Goal: Check status: Check status

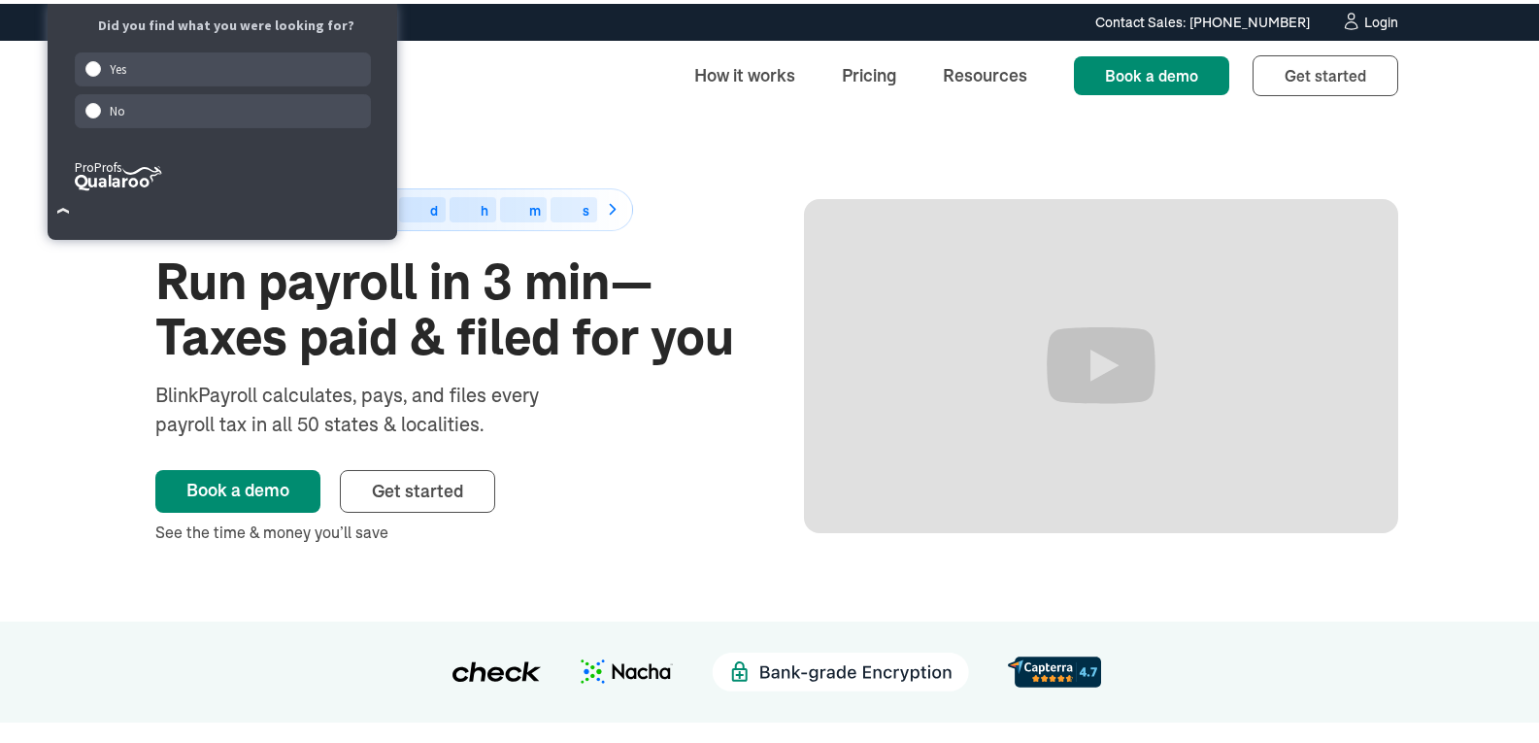
click at [1382, 12] on div "Login" at bounding box center [1382, 19] width 34 height 14
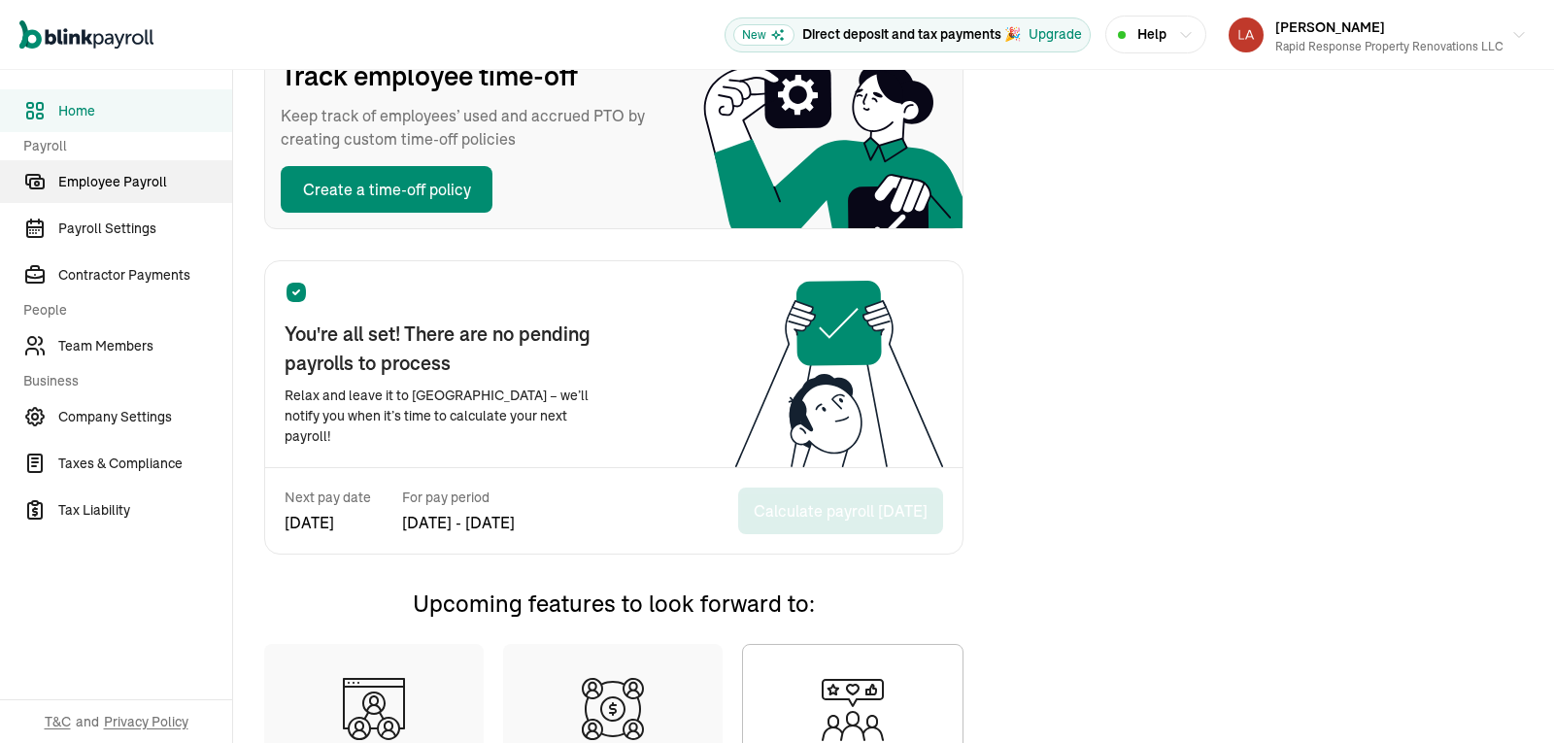
click at [146, 196] on link "Employee Payroll" at bounding box center [116, 181] width 232 height 43
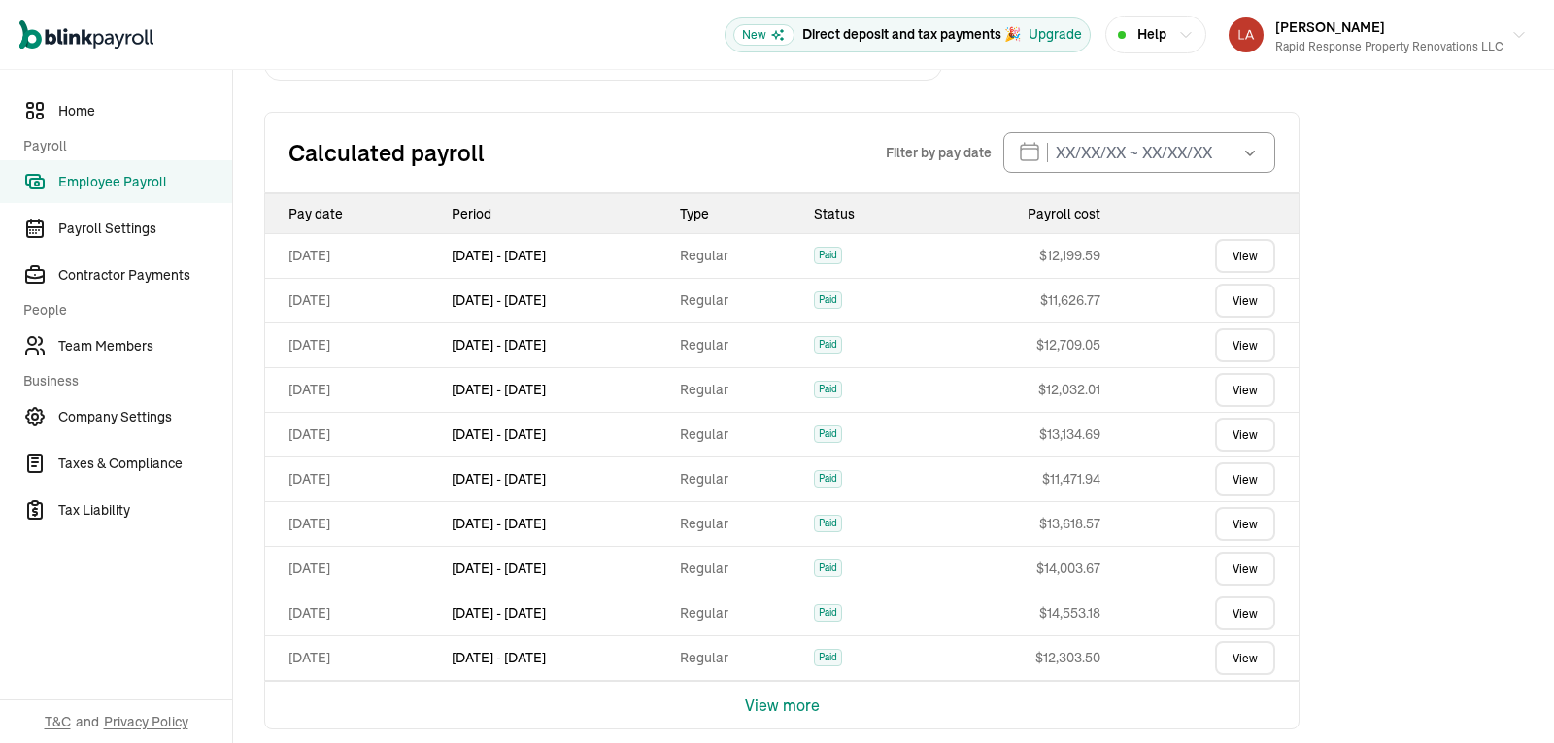
scroll to position [657, 0]
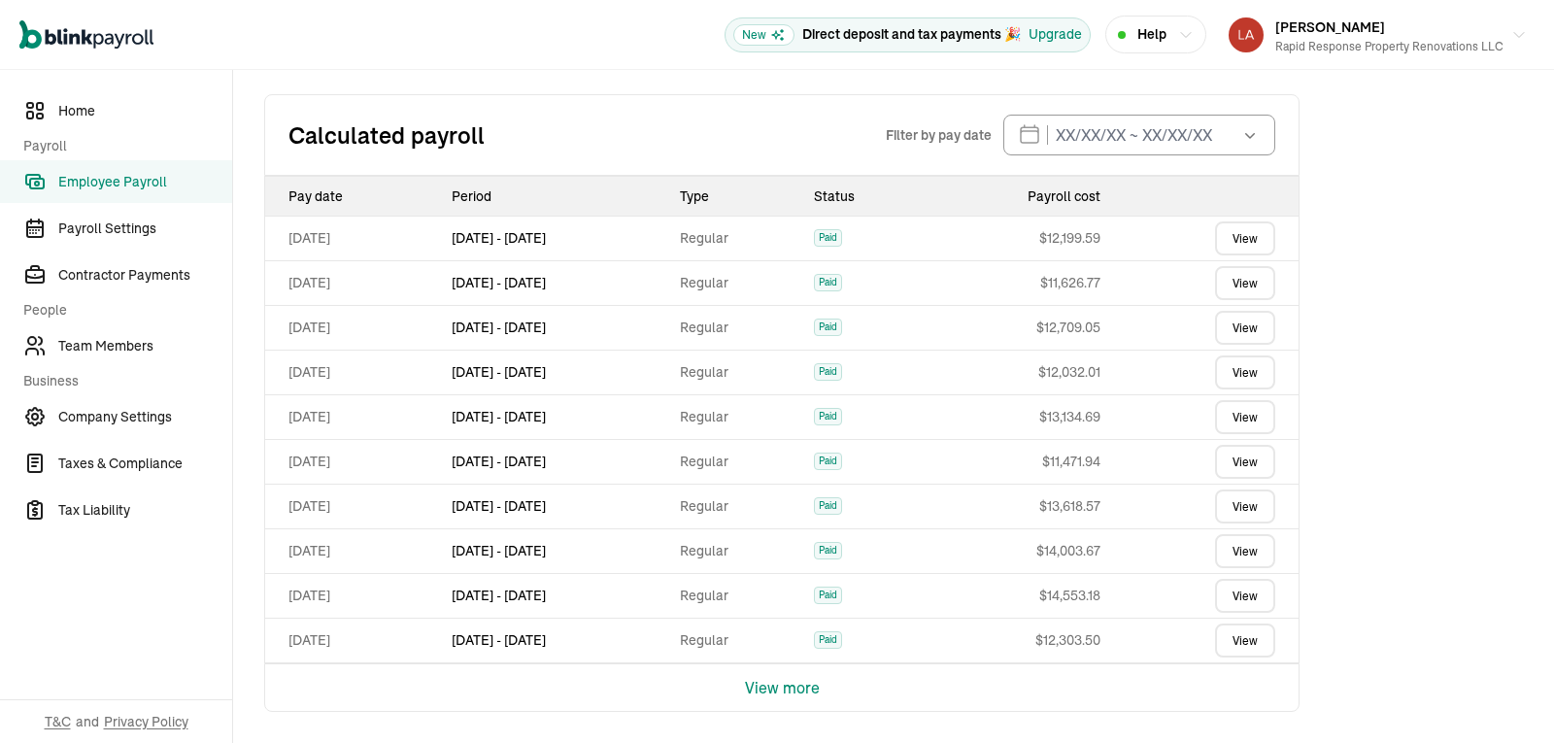
click at [1258, 378] on link "View" at bounding box center [1245, 372] width 60 height 34
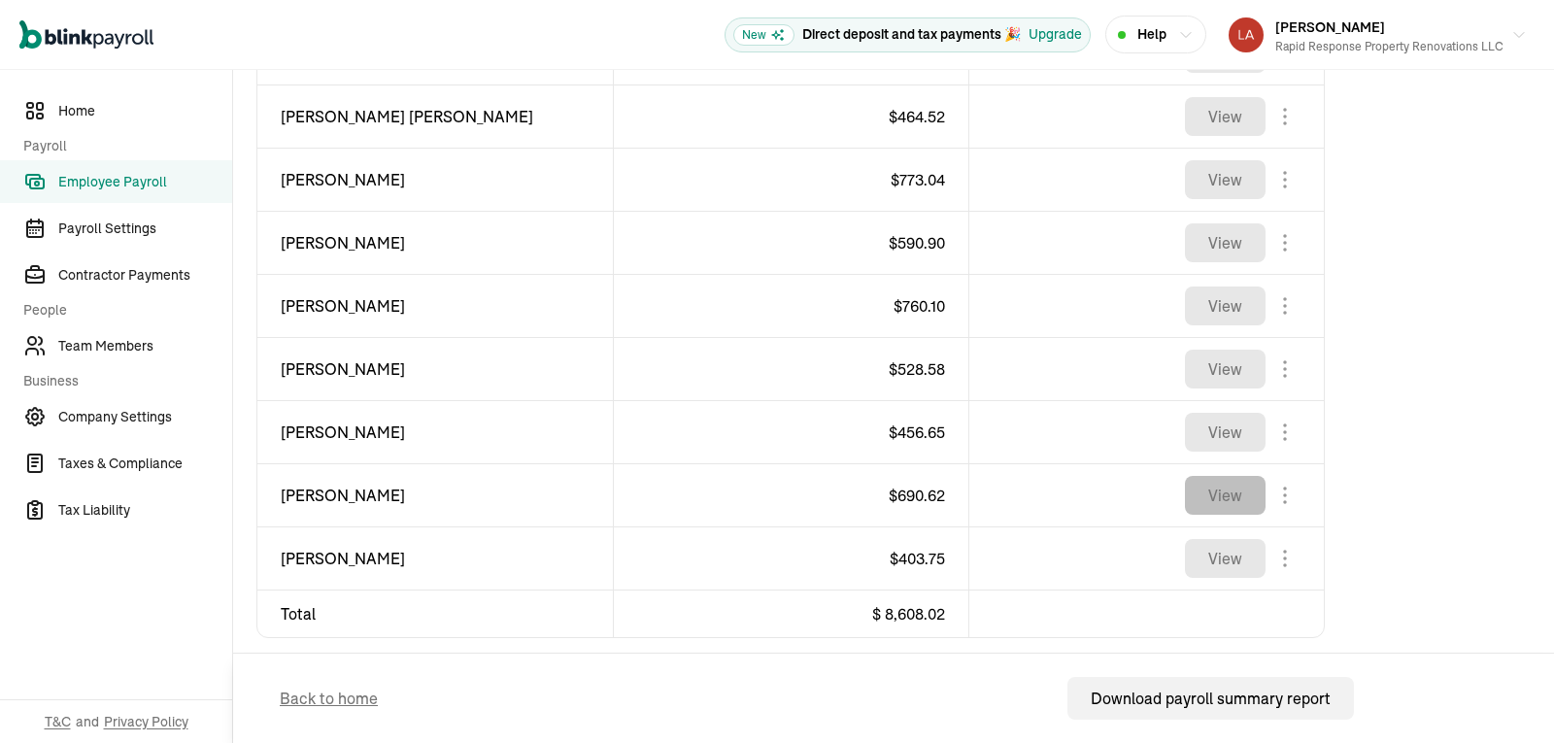
click at [1215, 507] on button "View" at bounding box center [1225, 495] width 81 height 39
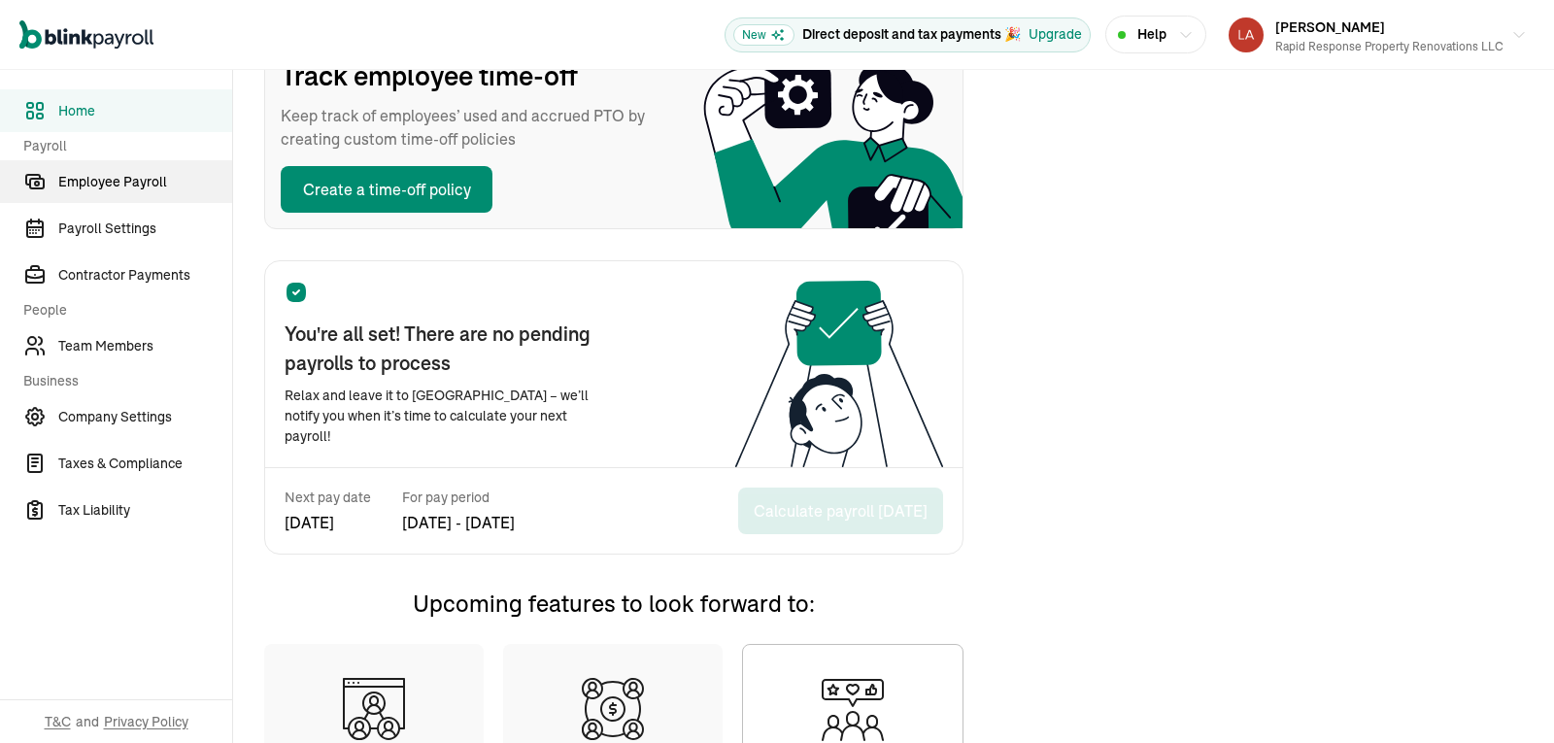
click at [146, 196] on link "Employee Payroll" at bounding box center [116, 181] width 232 height 43
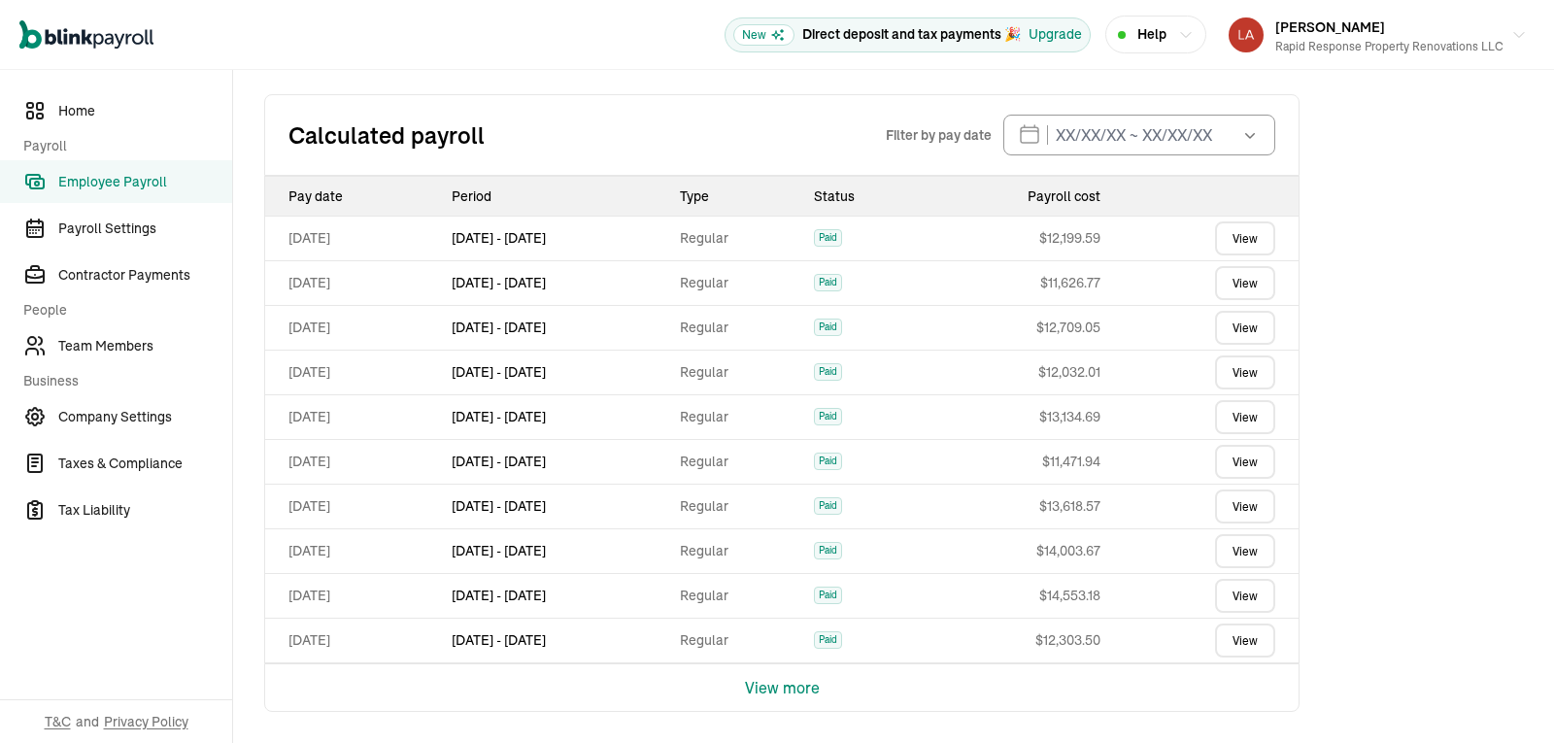
click at [1258, 378] on link "View" at bounding box center [1245, 372] width 60 height 34
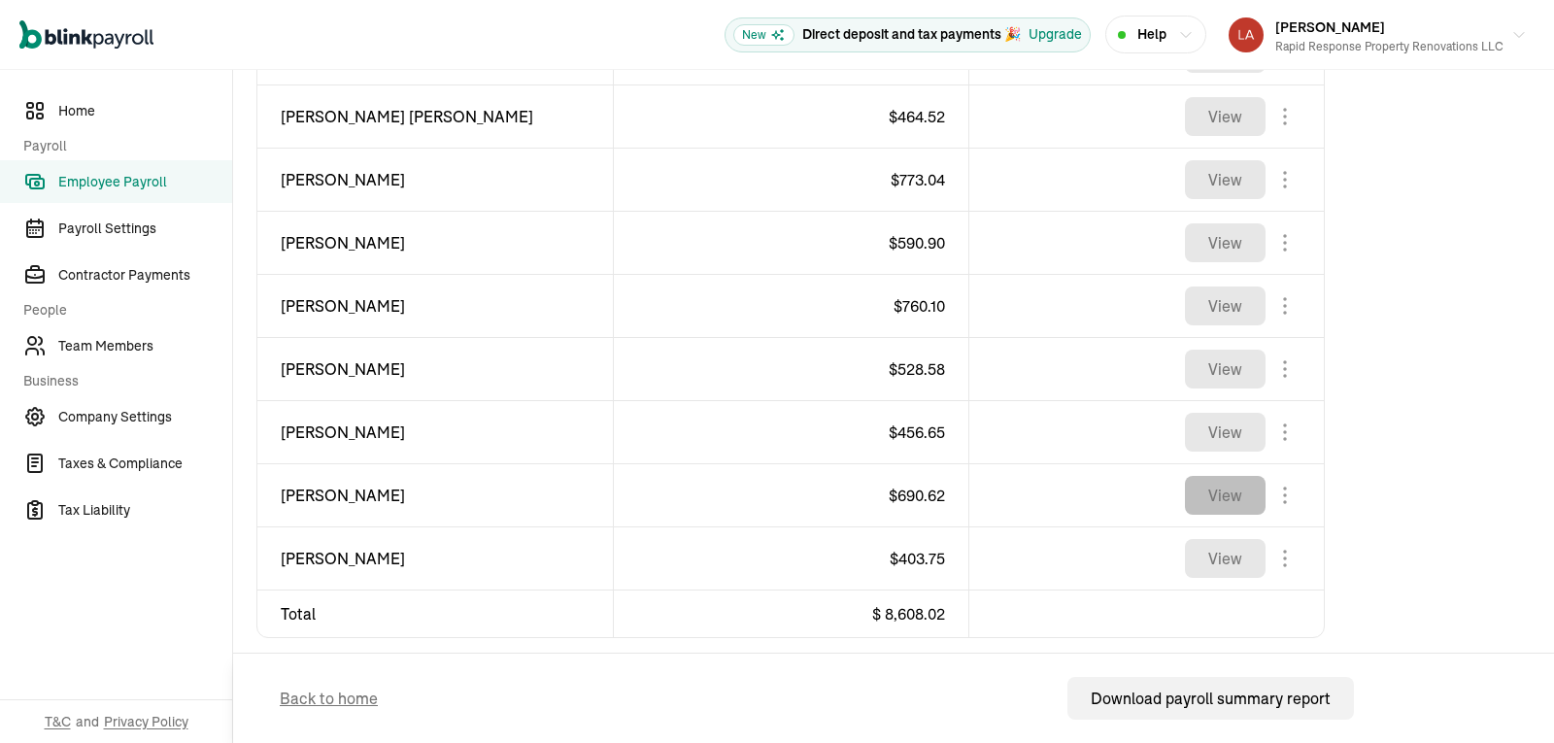
click at [1215, 507] on button "View" at bounding box center [1225, 495] width 81 height 39
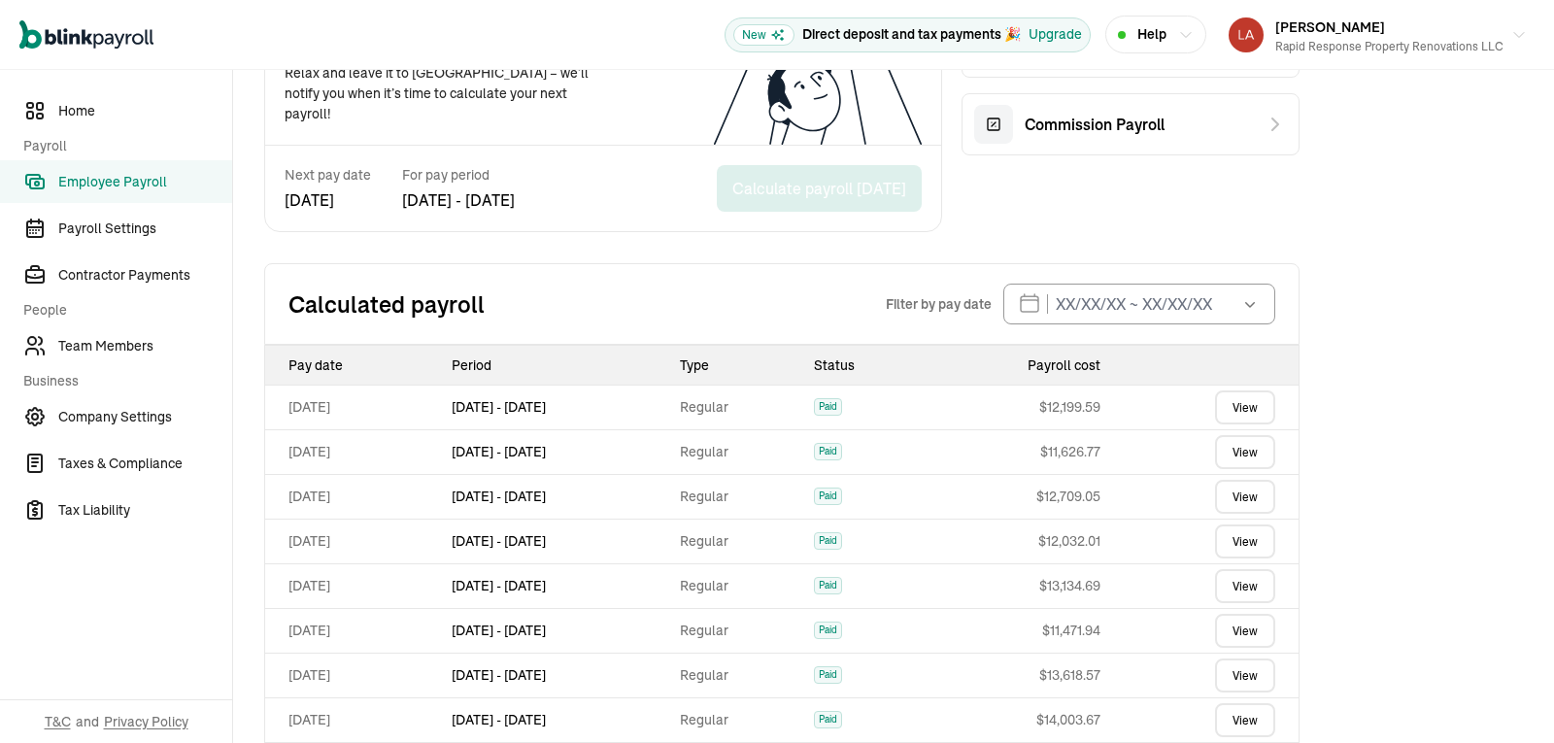
click at [1244, 454] on link "View" at bounding box center [1245, 452] width 60 height 34
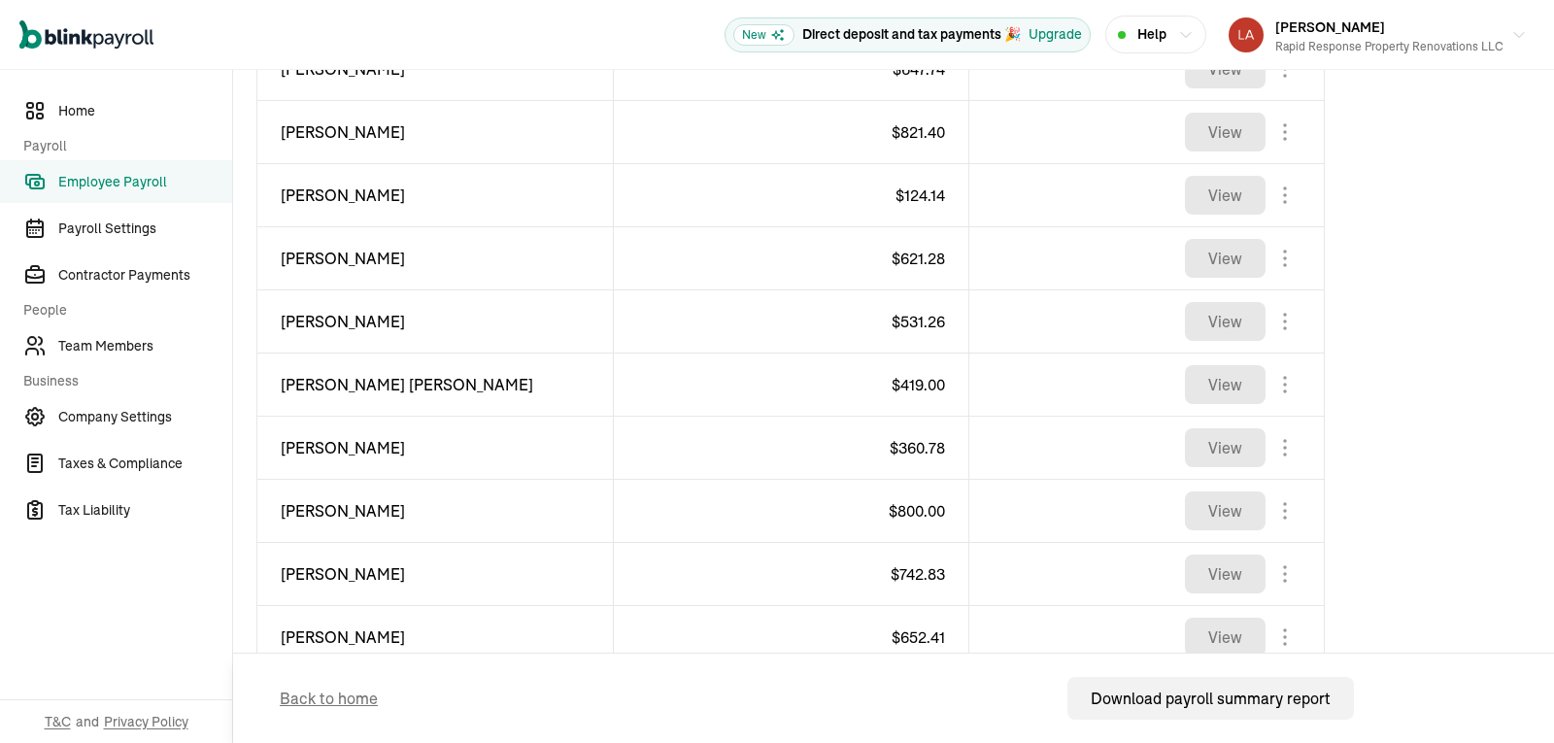
scroll to position [1113, 0]
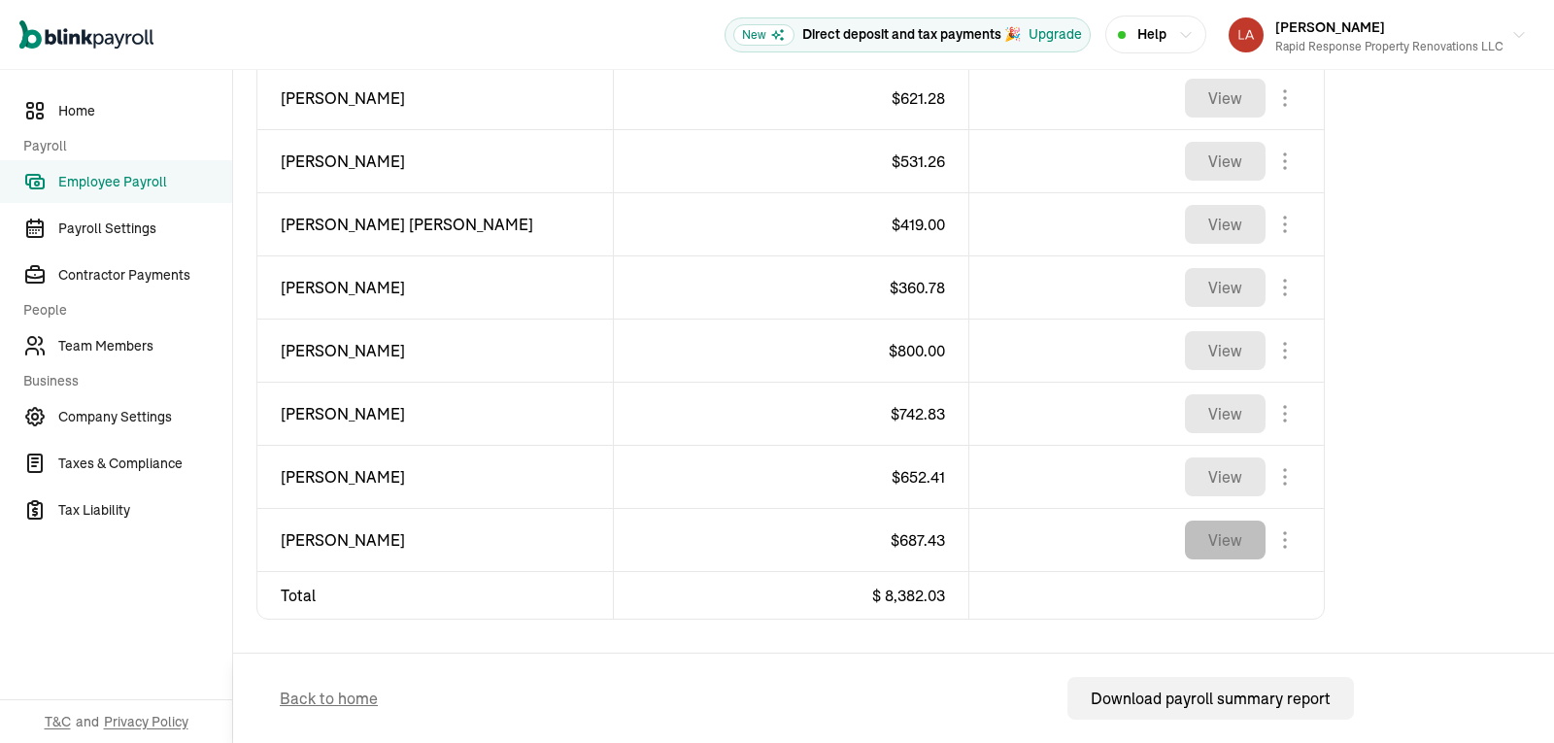
click at [1234, 545] on button "View" at bounding box center [1225, 540] width 81 height 39
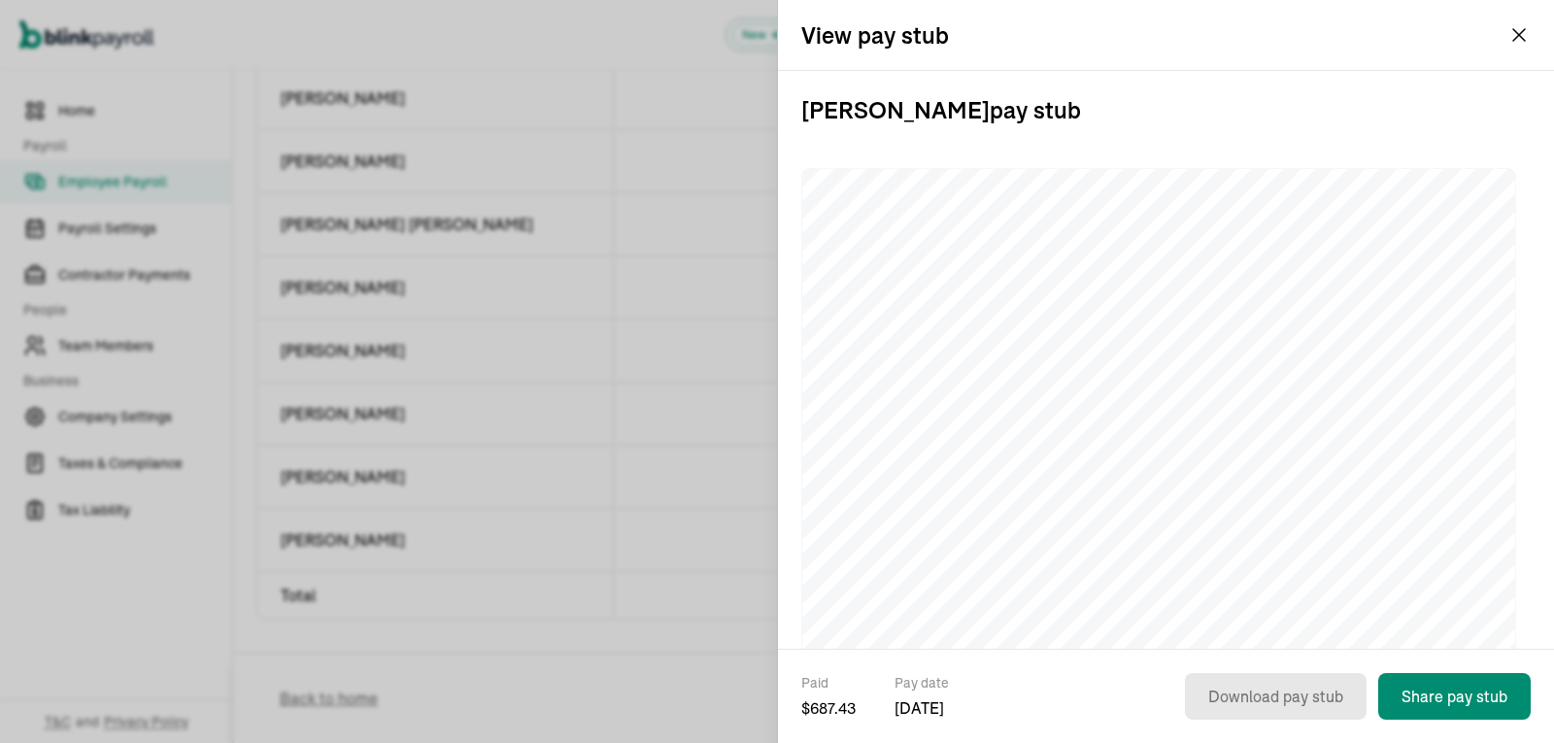
click at [1523, 41] on div "View pay stub Charles Wade pay stub Paid $ 687.43 Pay date Sep 12, 2025 Downloa…" at bounding box center [1166, 371] width 776 height 743
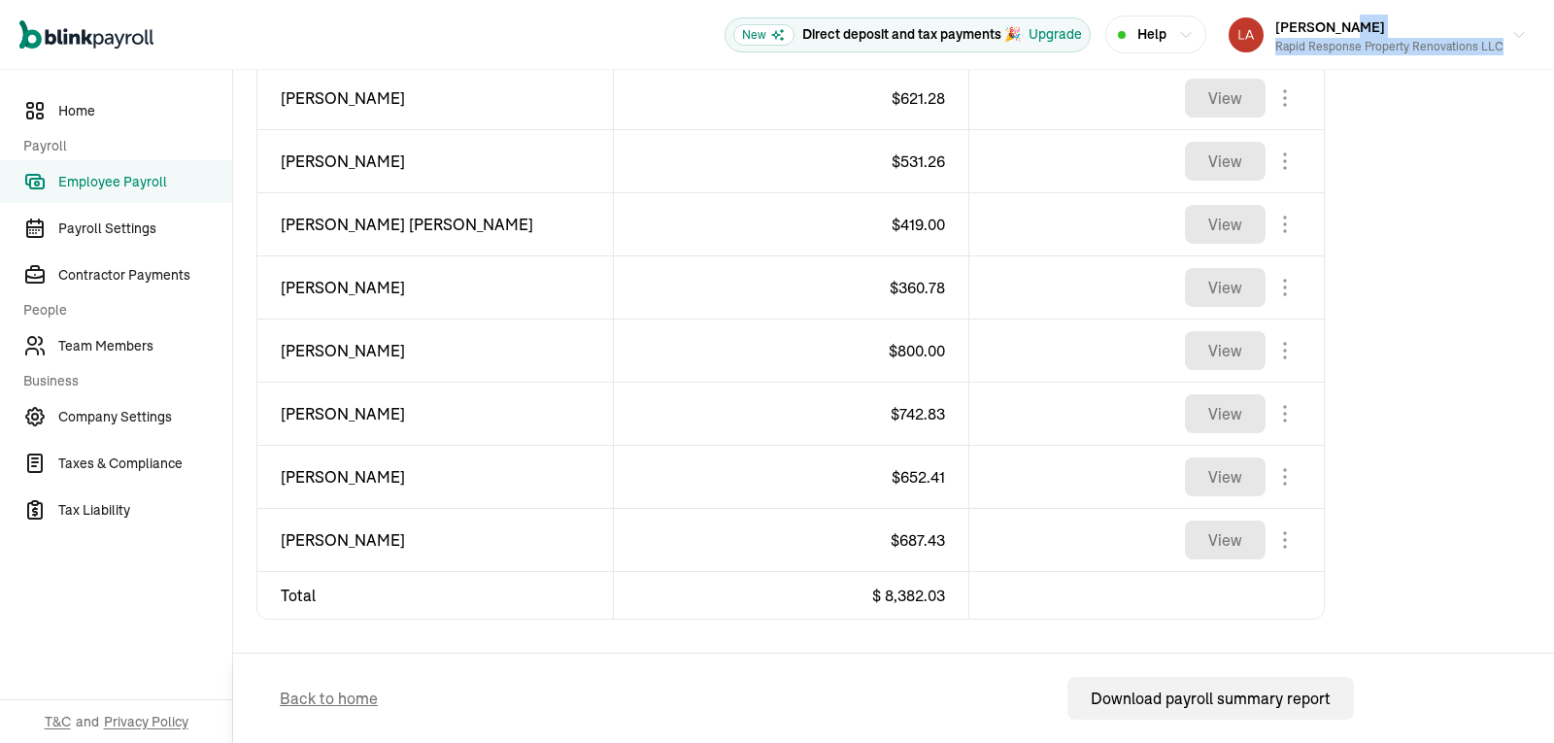
drag, startPoint x: 1523, startPoint y: 41, endPoint x: 860, endPoint y: 33, distance: 663.4
click at [860, 33] on div "Open main menu New Direct deposit and tax payments 🎉 Upgrade Help Loretta Gau R…" at bounding box center [777, 35] width 1554 height 70
click at [114, 183] on span "Employee Payroll" at bounding box center [145, 182] width 174 height 20
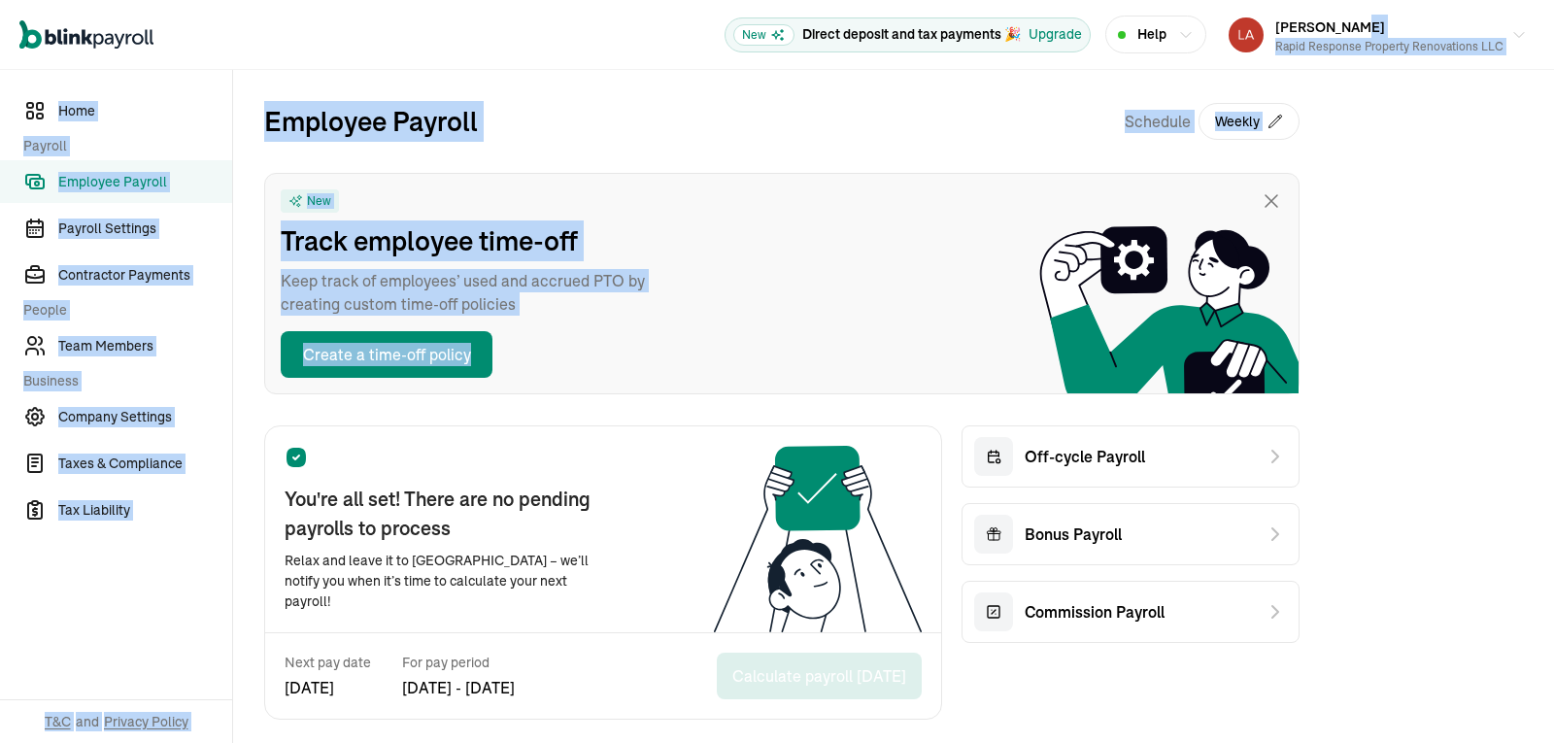
drag, startPoint x: 1049, startPoint y: 232, endPoint x: 1553, endPoint y: -3, distance: 556.1
click at [1553, 0] on html "Open main menu New Direct deposit and tax payments 🎉 Upgrade Help [PERSON_NAME]…" at bounding box center [777, 371] width 1554 height 743
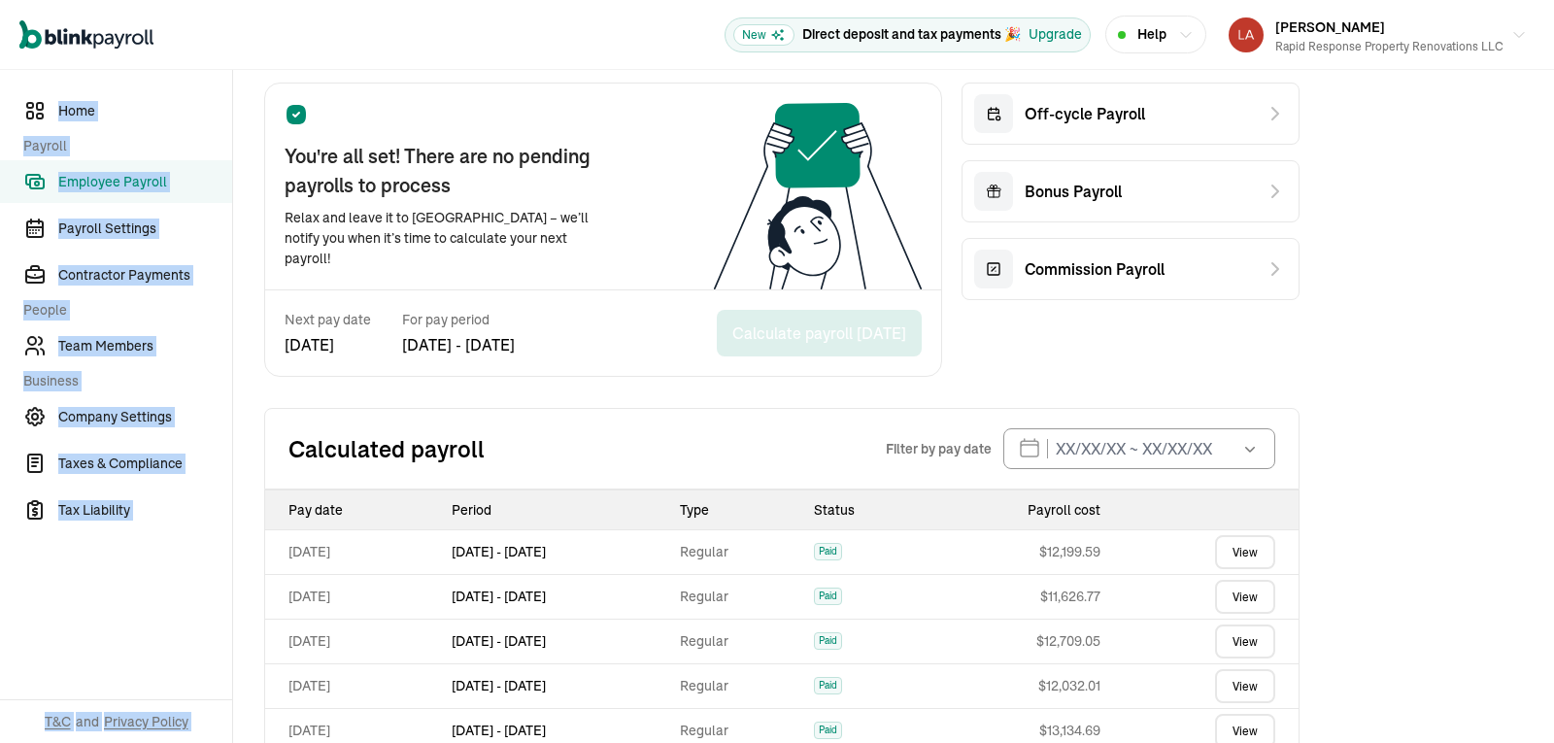
scroll to position [349, 0]
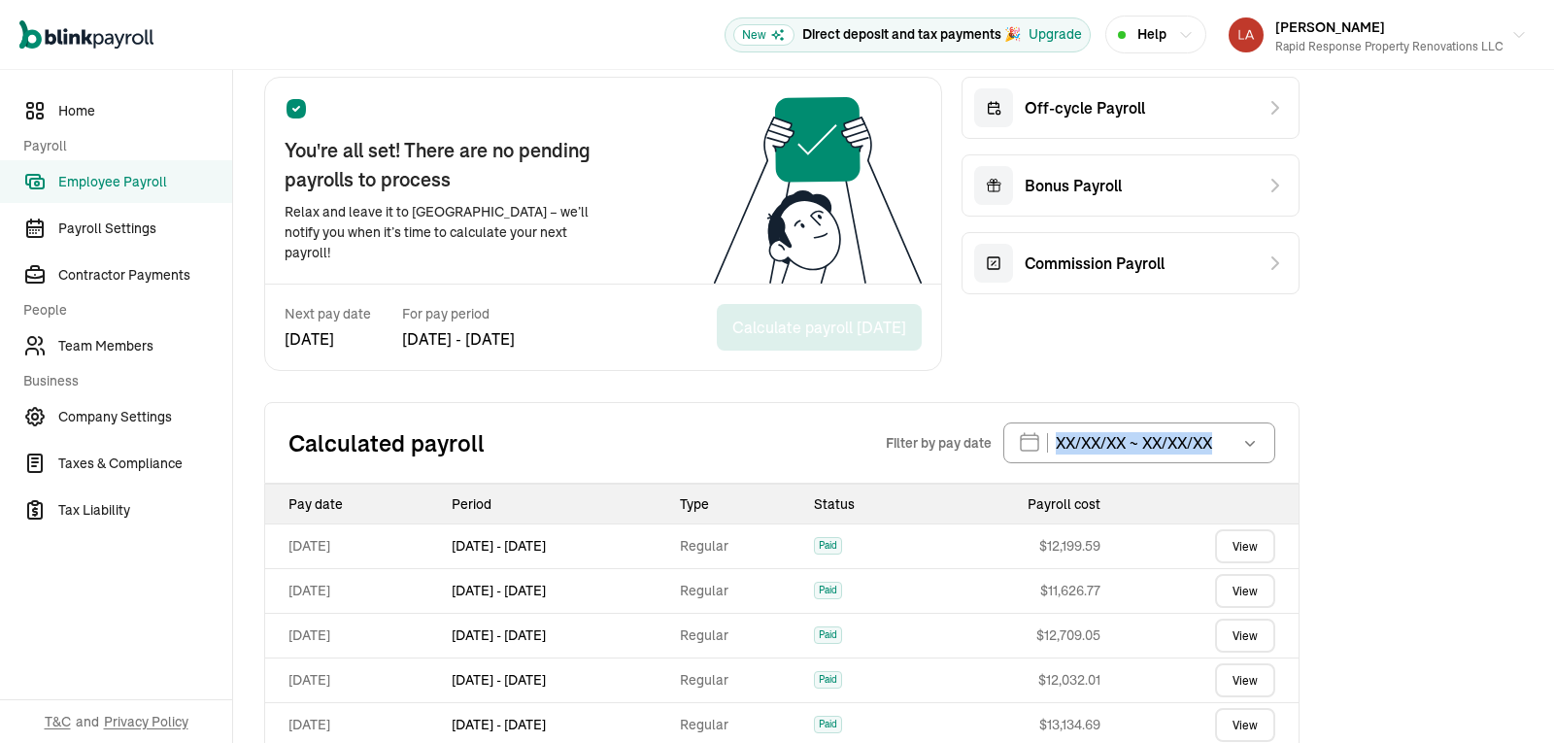
drag, startPoint x: 1508, startPoint y: 437, endPoint x: 1305, endPoint y: 667, distance: 306.9
click at [1305, 667] on div "Employee Payroll Schedule Weekly New Track employee time-off Keep track of empl…" at bounding box center [893, 386] width 1321 height 1330
click at [1258, 551] on link "View" at bounding box center [1245, 546] width 60 height 34
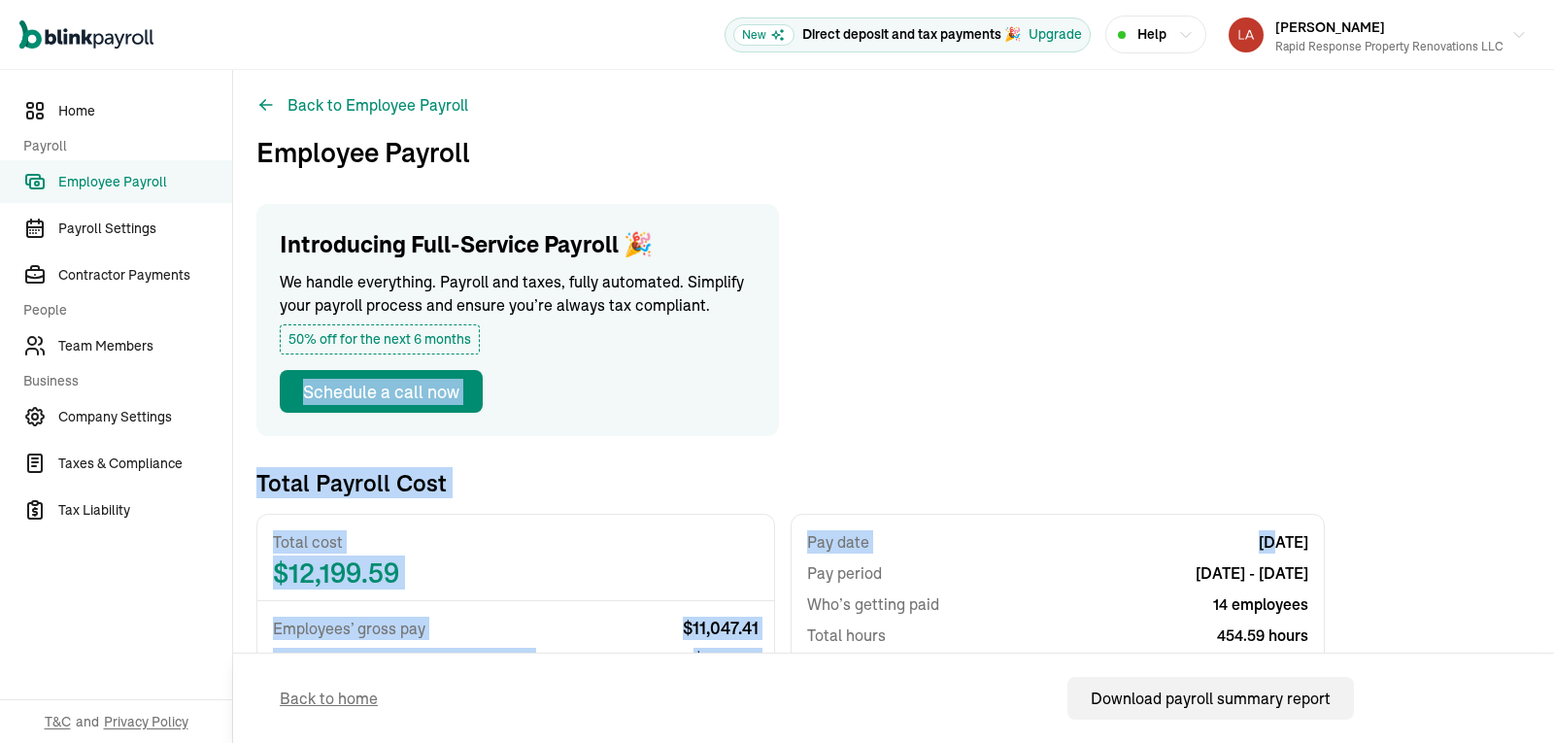
drag, startPoint x: 1258, startPoint y: 551, endPoint x: 1492, endPoint y: 331, distance: 320.9
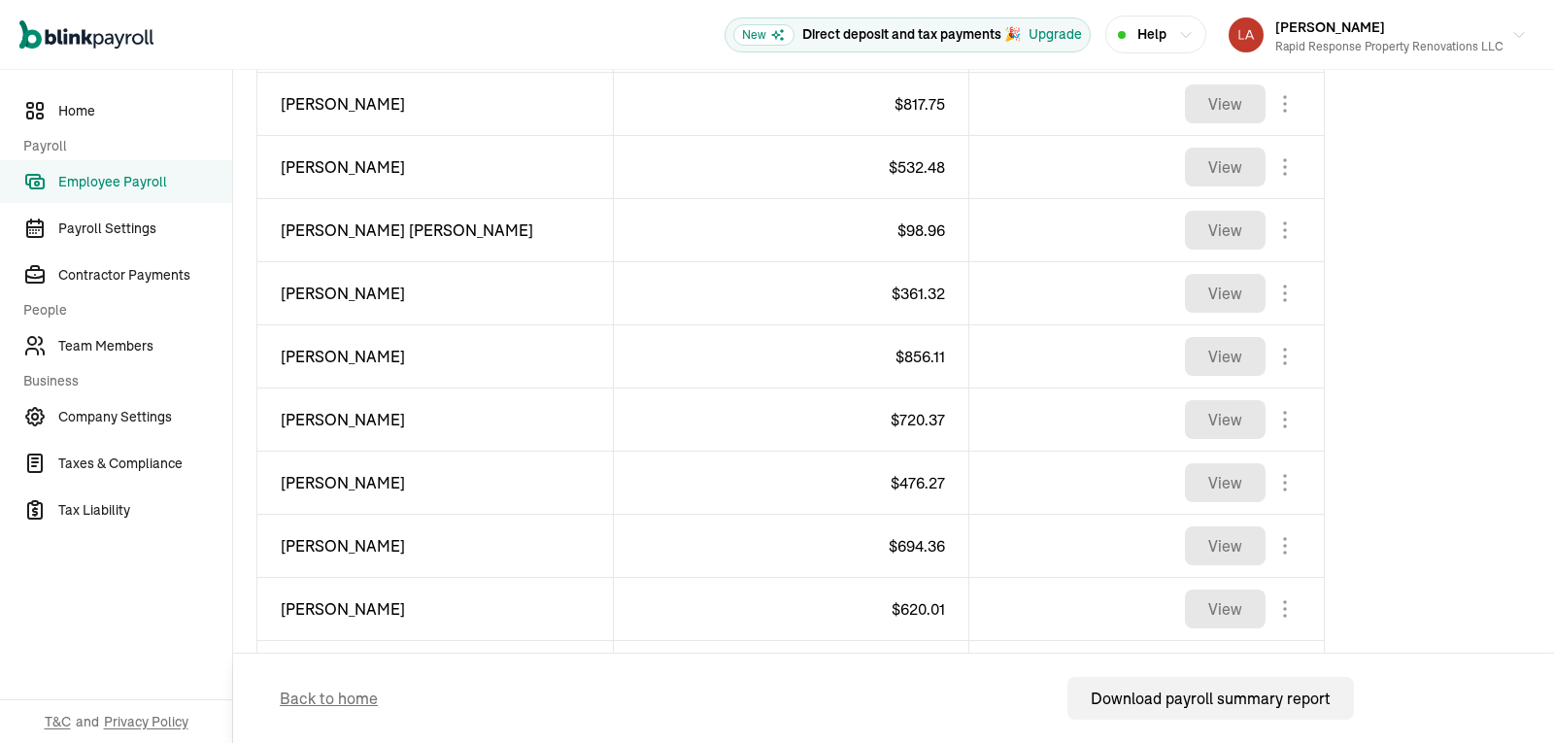
scroll to position [1110, 0]
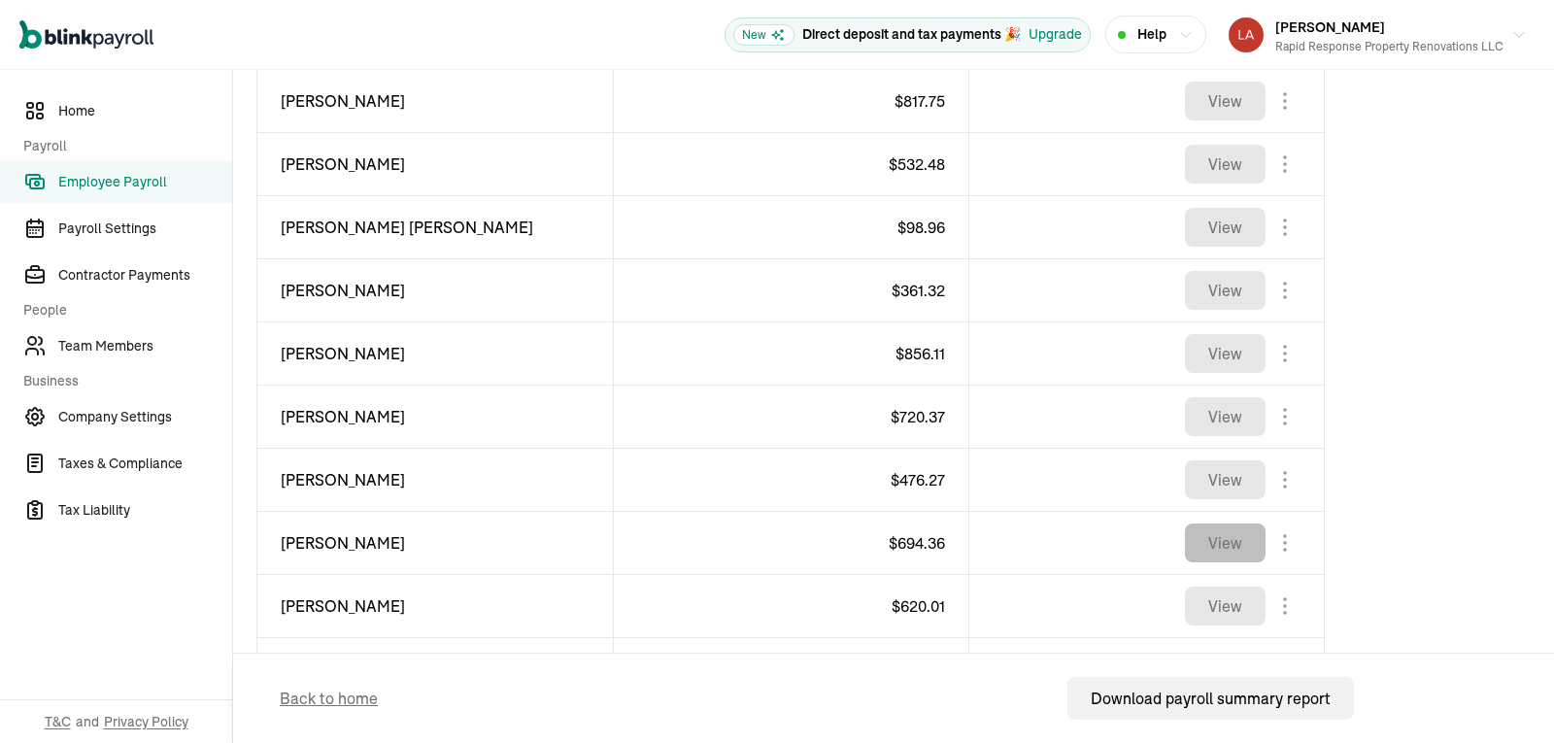
click at [1209, 538] on button "View" at bounding box center [1225, 542] width 81 height 39
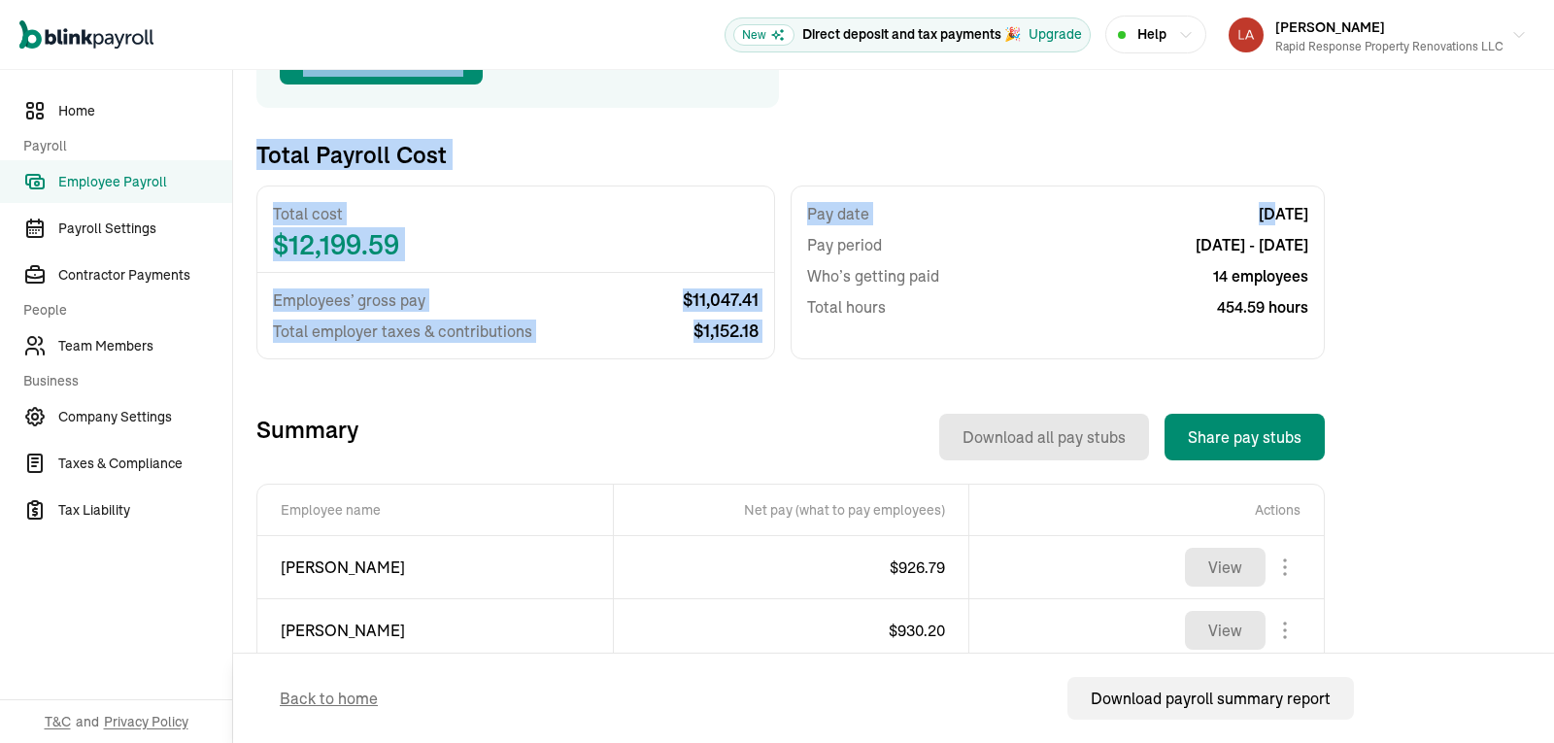
scroll to position [0, 0]
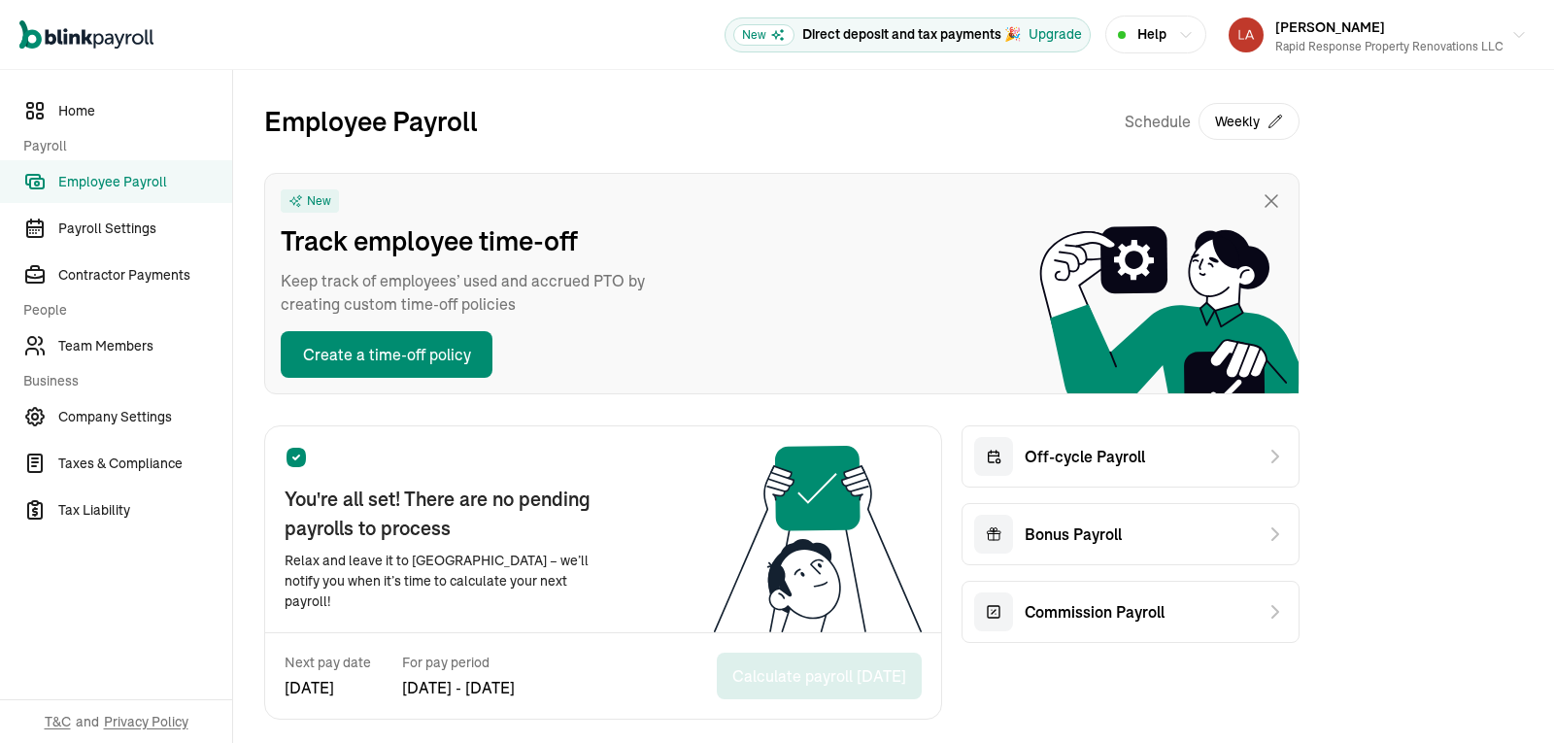
scroll to position [488, 0]
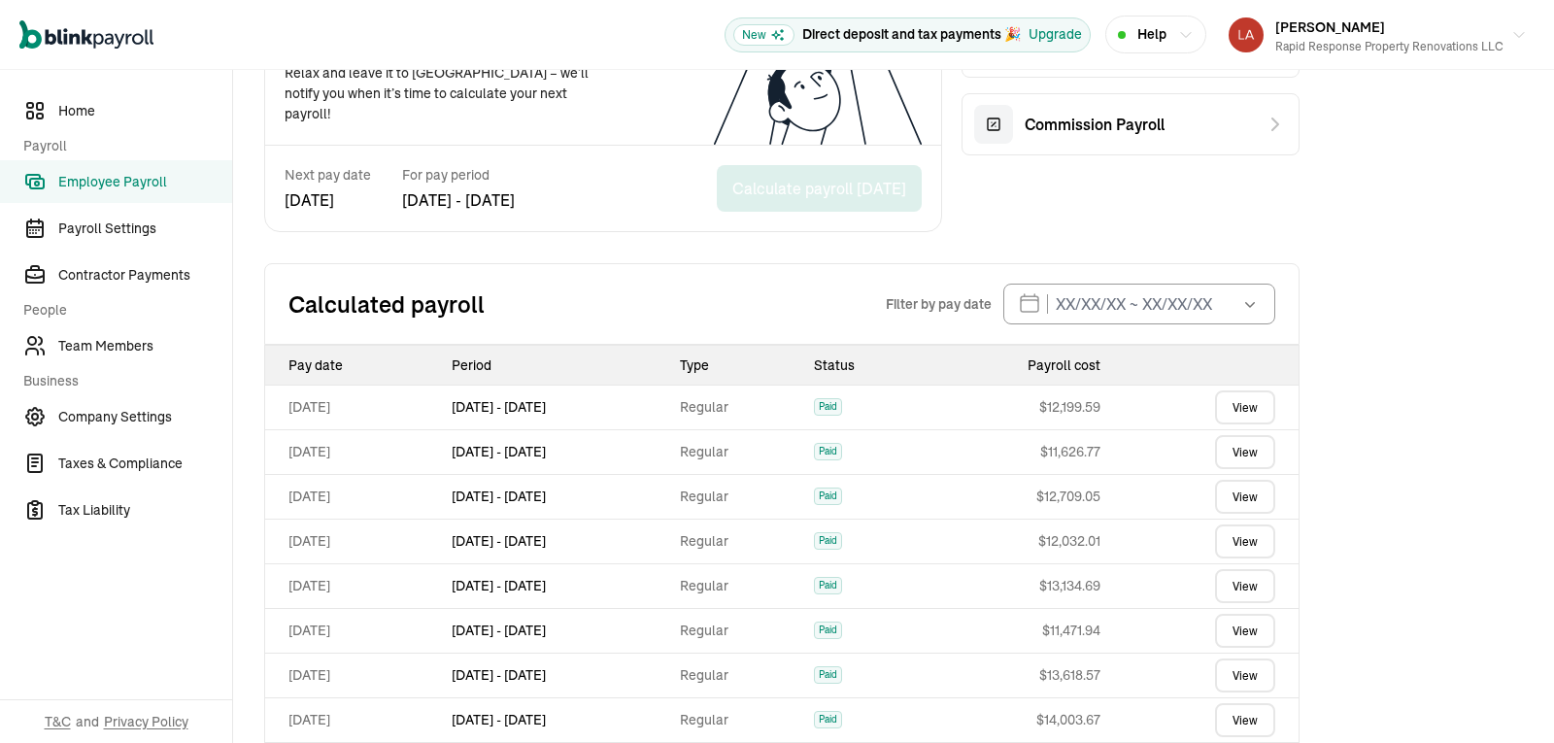
click at [1244, 454] on link "View" at bounding box center [1245, 452] width 60 height 34
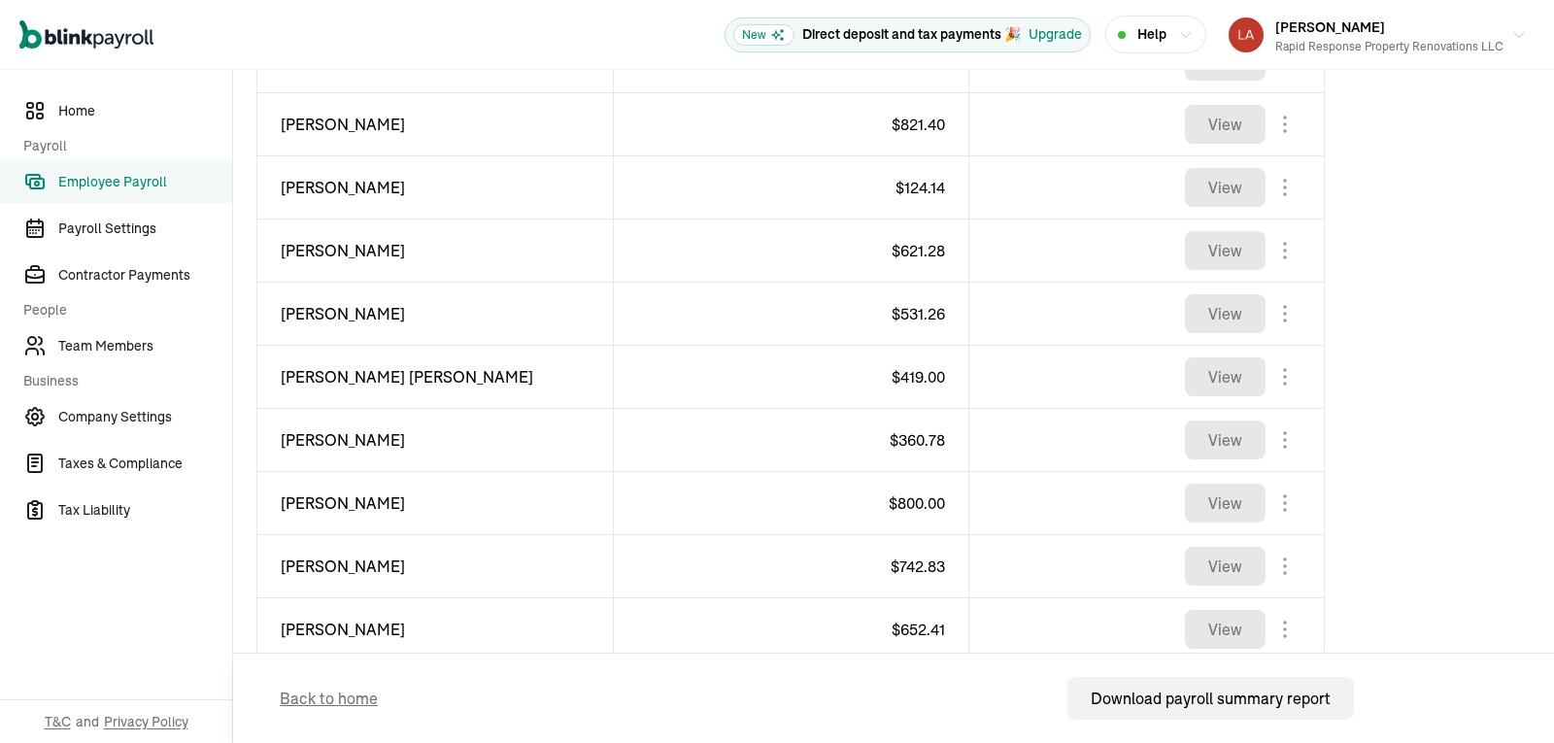
scroll to position [1113, 0]
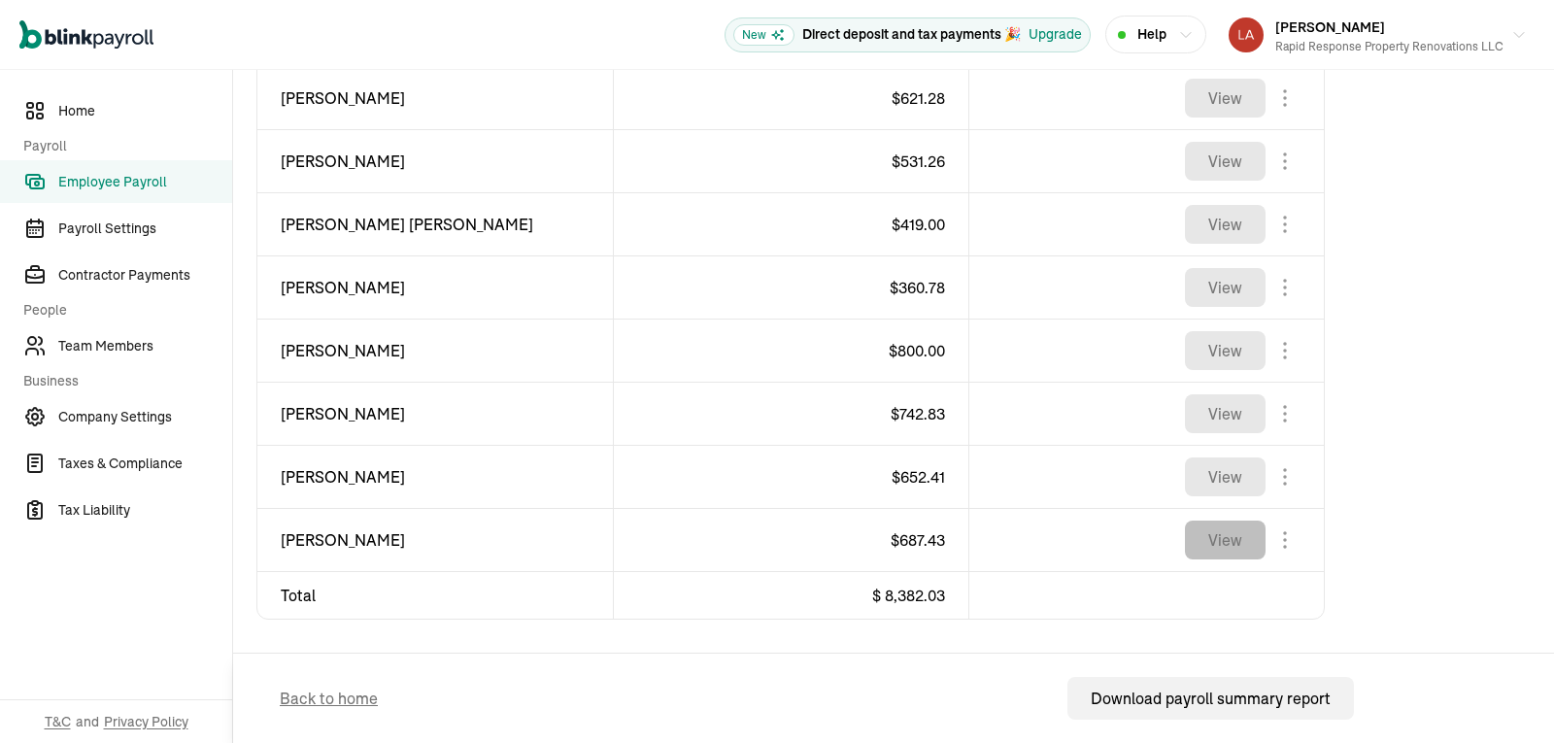
click at [1234, 545] on button "View" at bounding box center [1225, 540] width 81 height 39
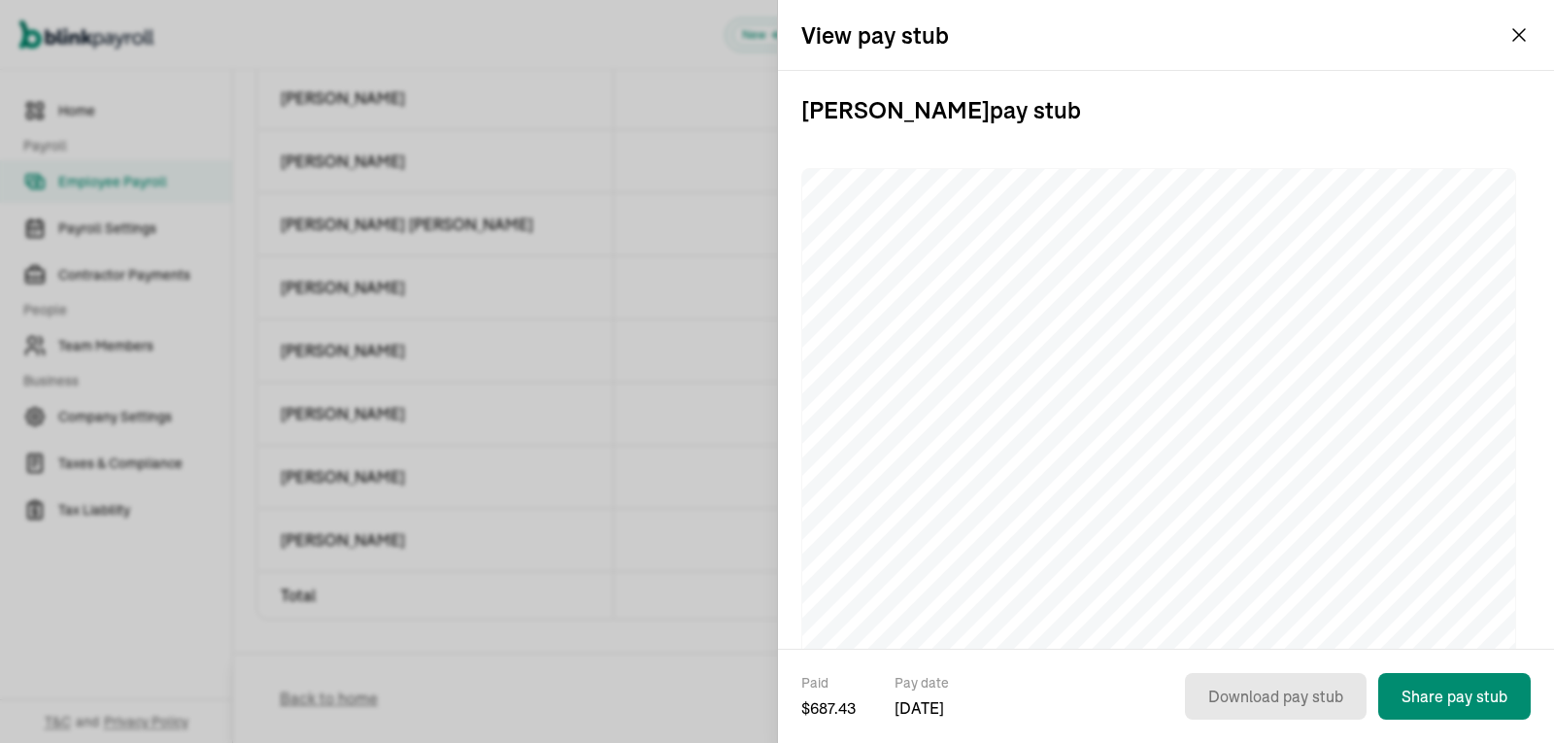
click at [1523, 41] on div "View pay stub Charles Wade pay stub Paid $ 687.43 Pay date Sep 12, 2025 Downloa…" at bounding box center [1166, 371] width 776 height 743
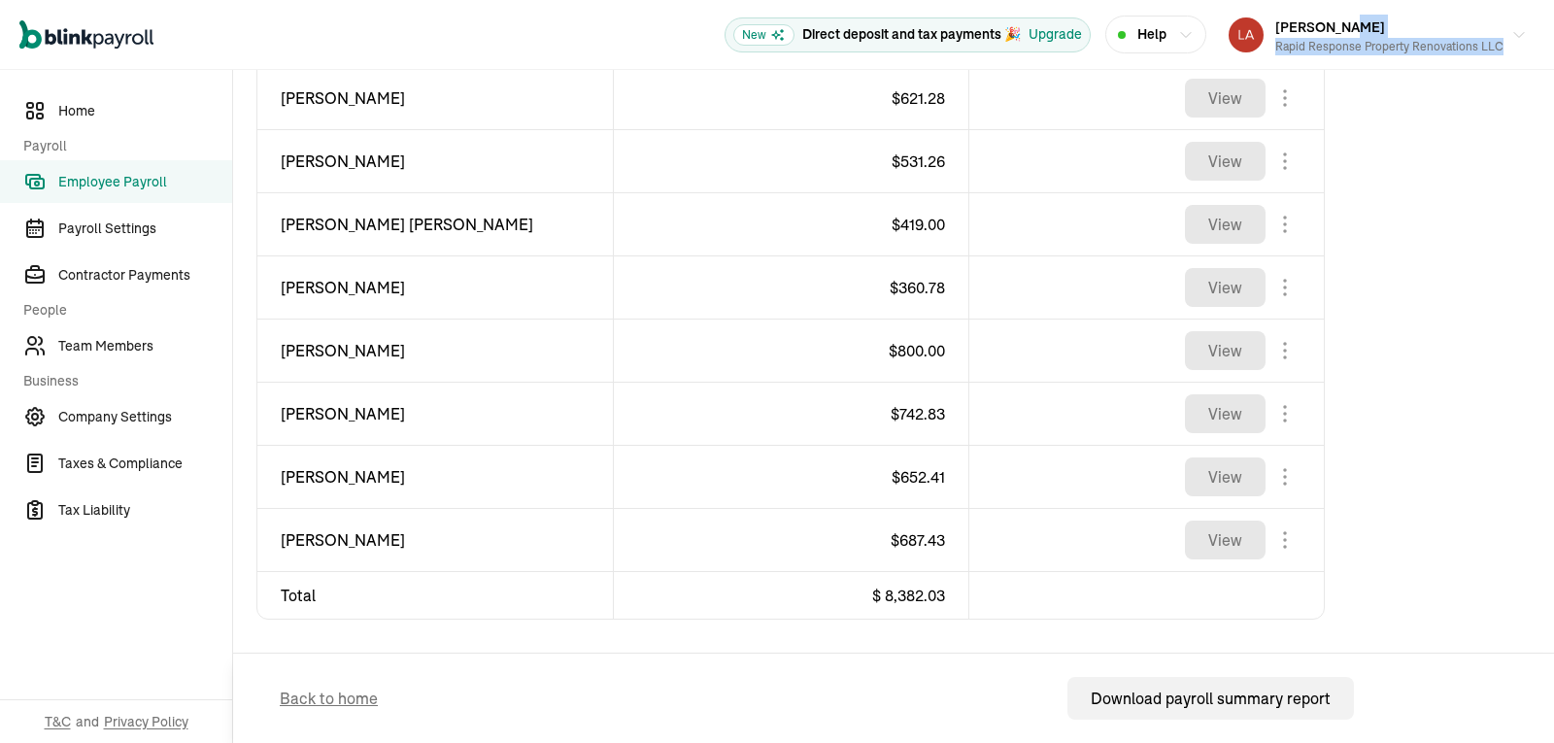
drag, startPoint x: 1523, startPoint y: 41, endPoint x: 860, endPoint y: 33, distance: 663.4
click at [860, 33] on div "Open main menu New Direct deposit and tax payments 🎉 Upgrade Help Loretta Gau R…" at bounding box center [777, 35] width 1554 height 70
click at [114, 183] on span "Employee Payroll" at bounding box center [145, 182] width 174 height 20
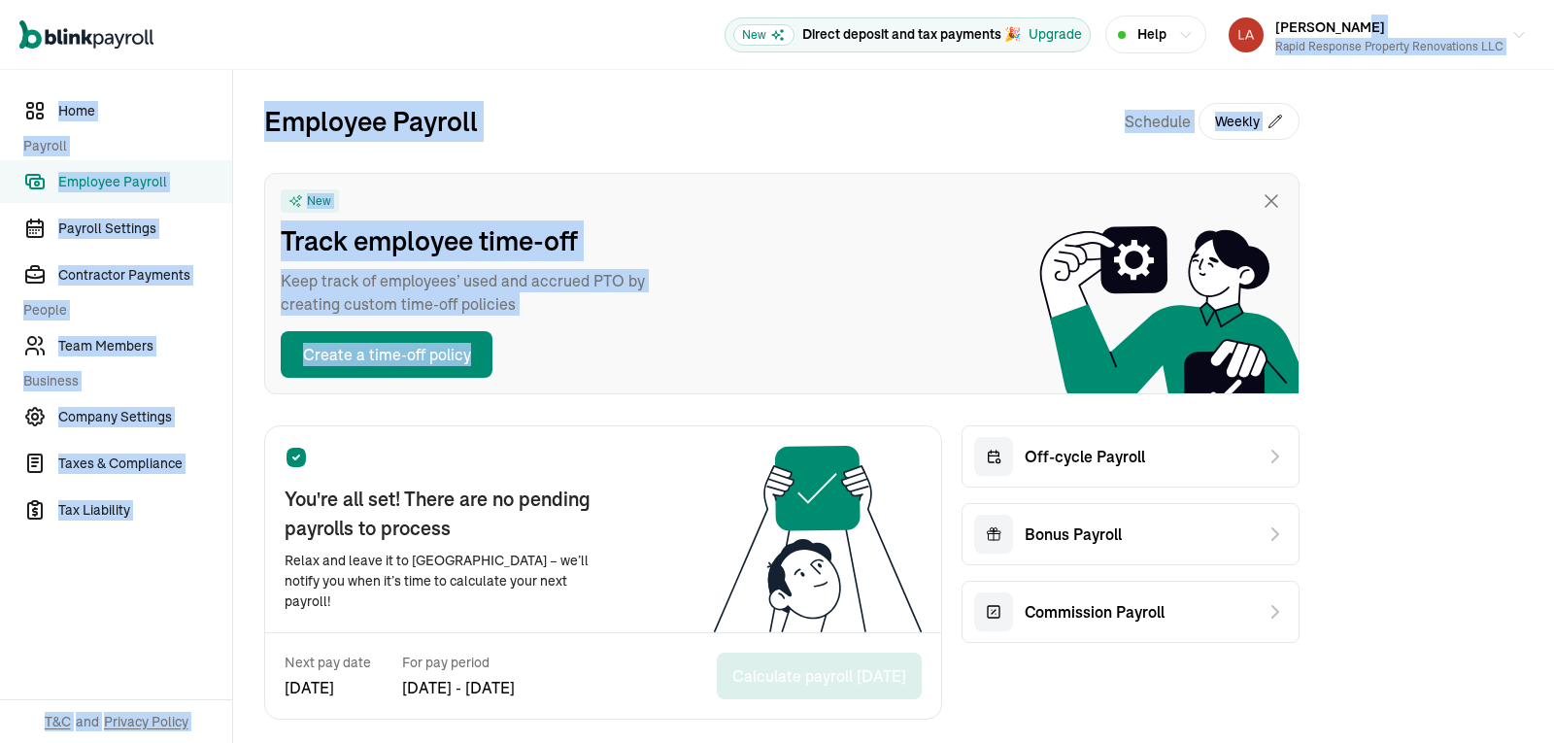
drag, startPoint x: 1049, startPoint y: 232, endPoint x: 1553, endPoint y: -3, distance: 556.1
click at [1553, 0] on html "Open main menu New Direct deposit and tax payments 🎉 Upgrade Help [PERSON_NAME]…" at bounding box center [777, 371] width 1554 height 743
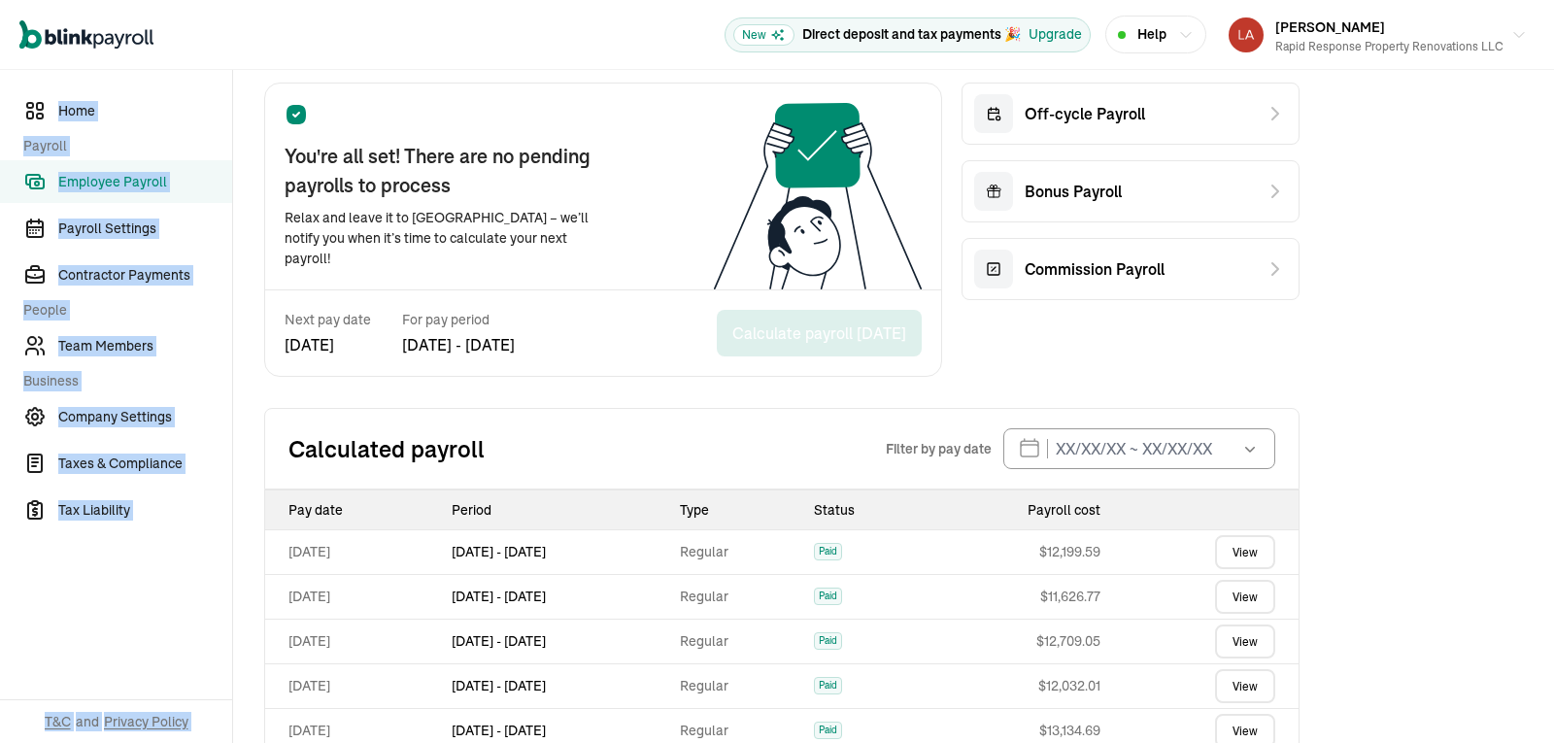
scroll to position [349, 0]
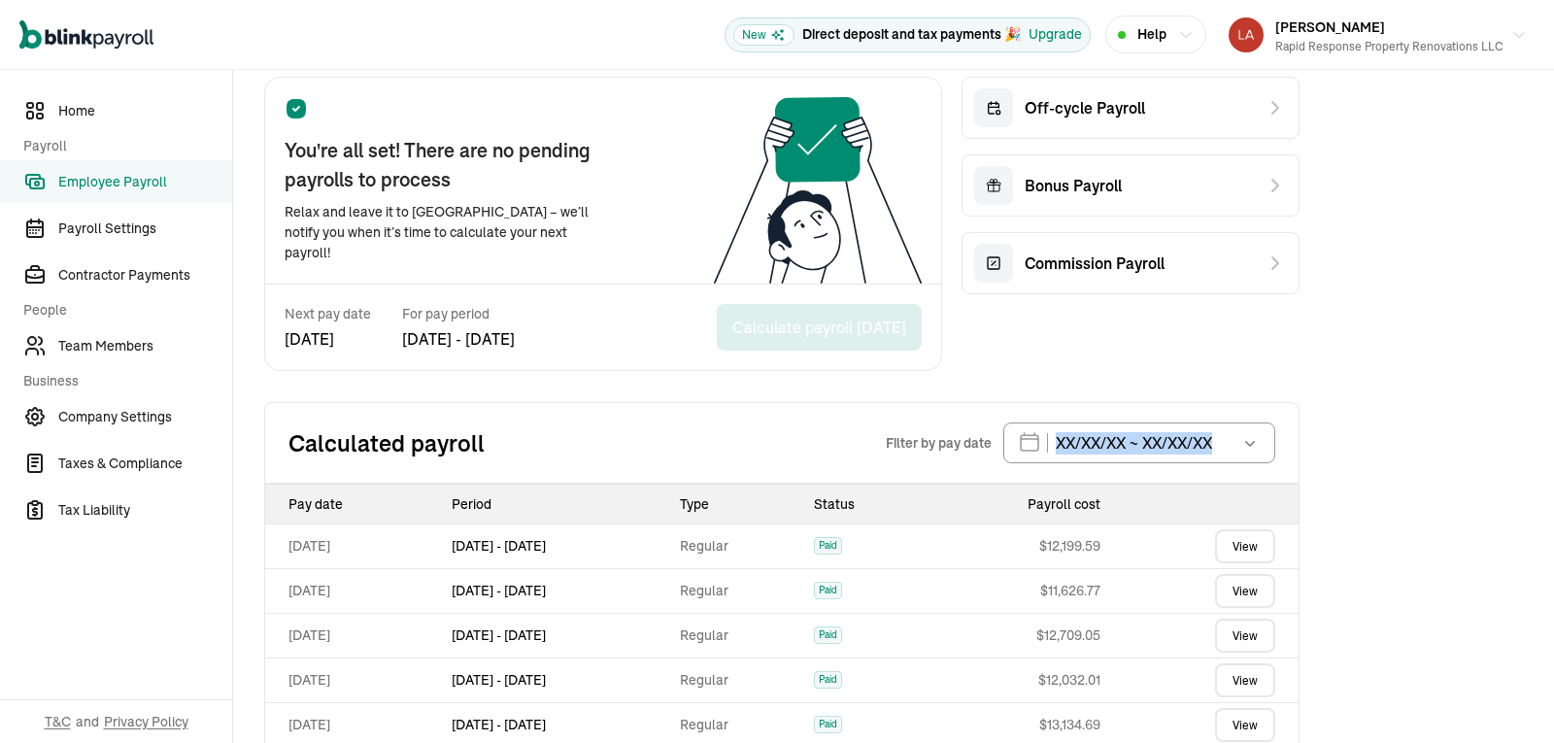
drag, startPoint x: 1508, startPoint y: 437, endPoint x: 1305, endPoint y: 667, distance: 306.9
click at [1305, 667] on div "Employee Payroll Schedule Weekly New Track employee time-off Keep track of empl…" at bounding box center [893, 386] width 1321 height 1330
click at [1258, 551] on link "View" at bounding box center [1245, 546] width 60 height 34
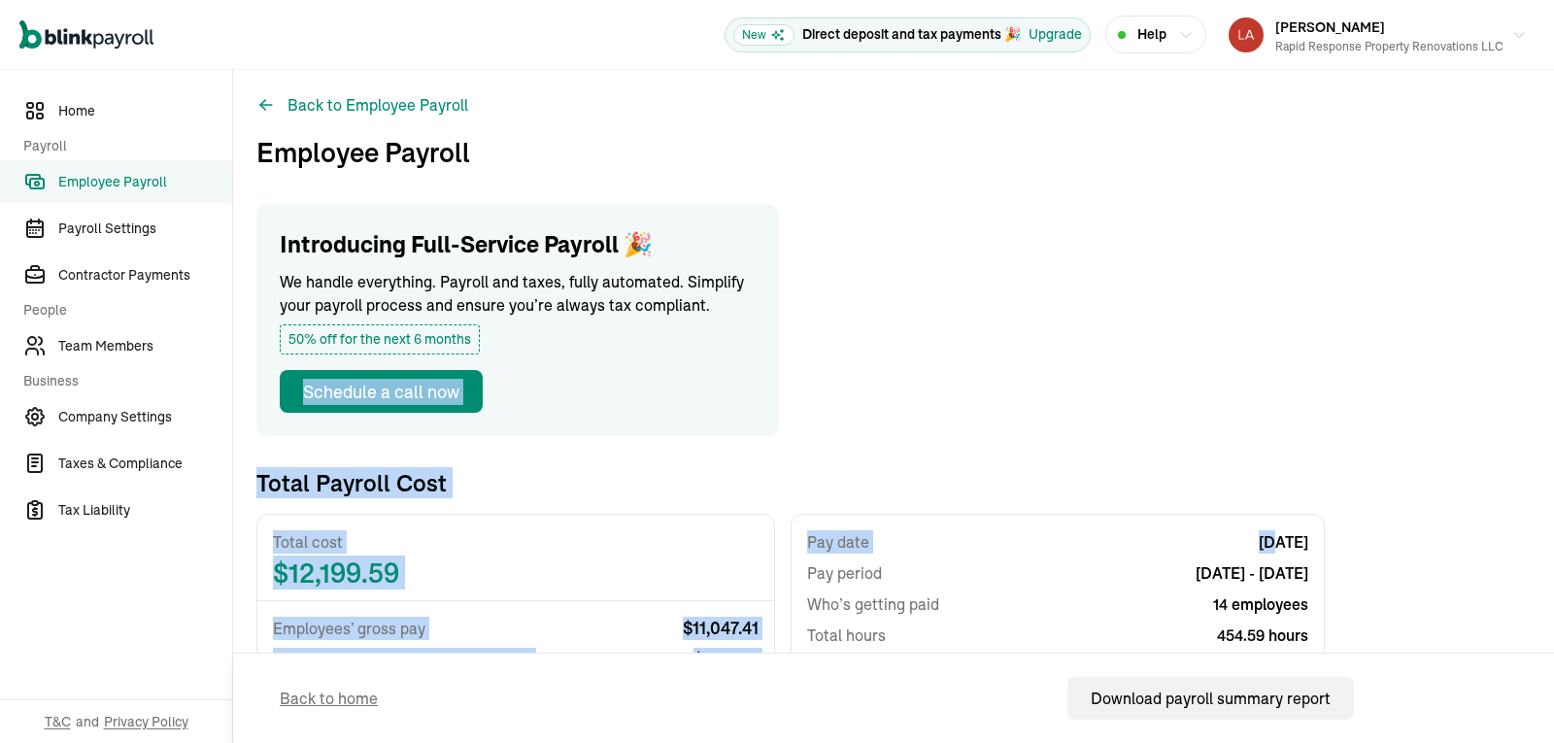
drag, startPoint x: 1258, startPoint y: 551, endPoint x: 1492, endPoint y: 331, distance: 320.9
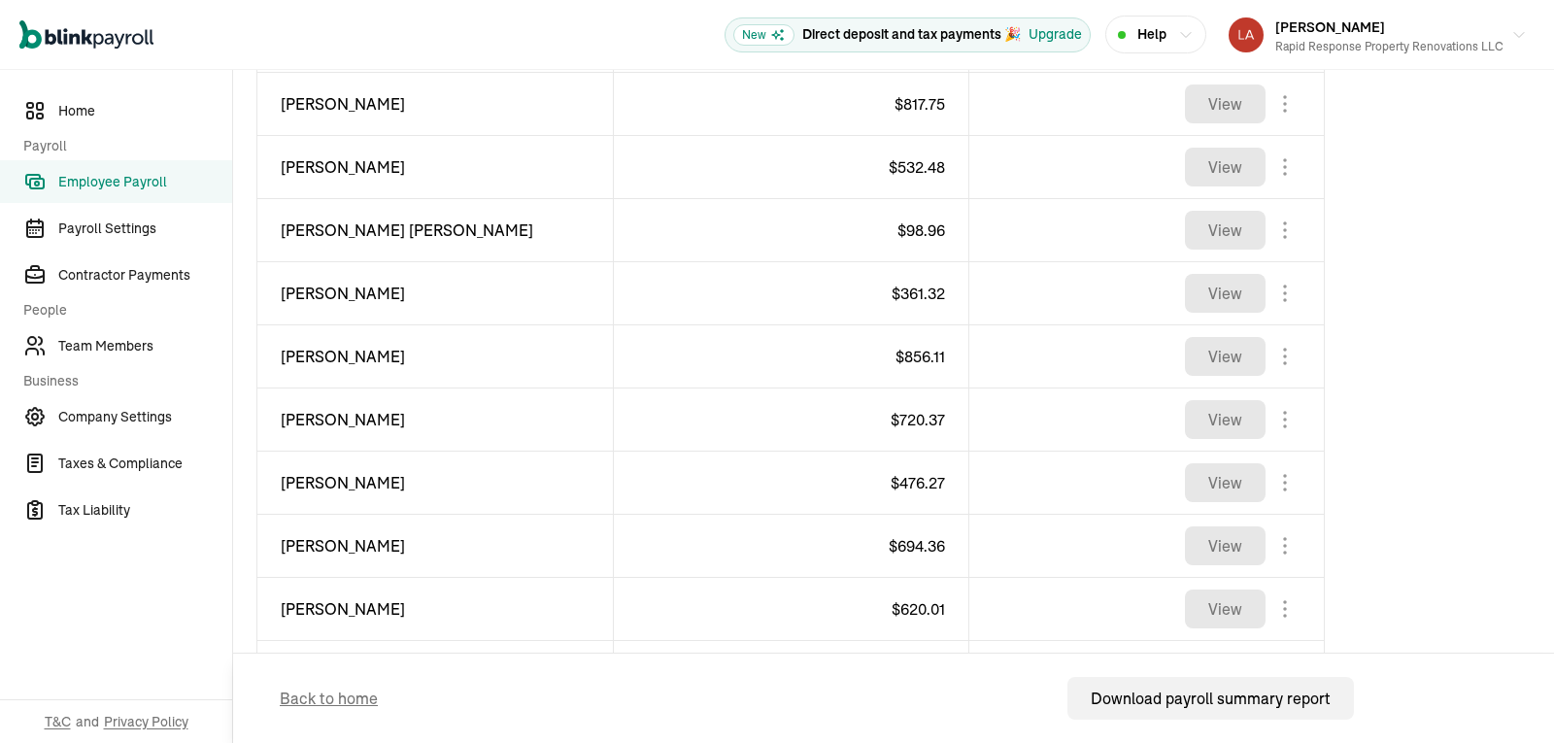
scroll to position [1110, 0]
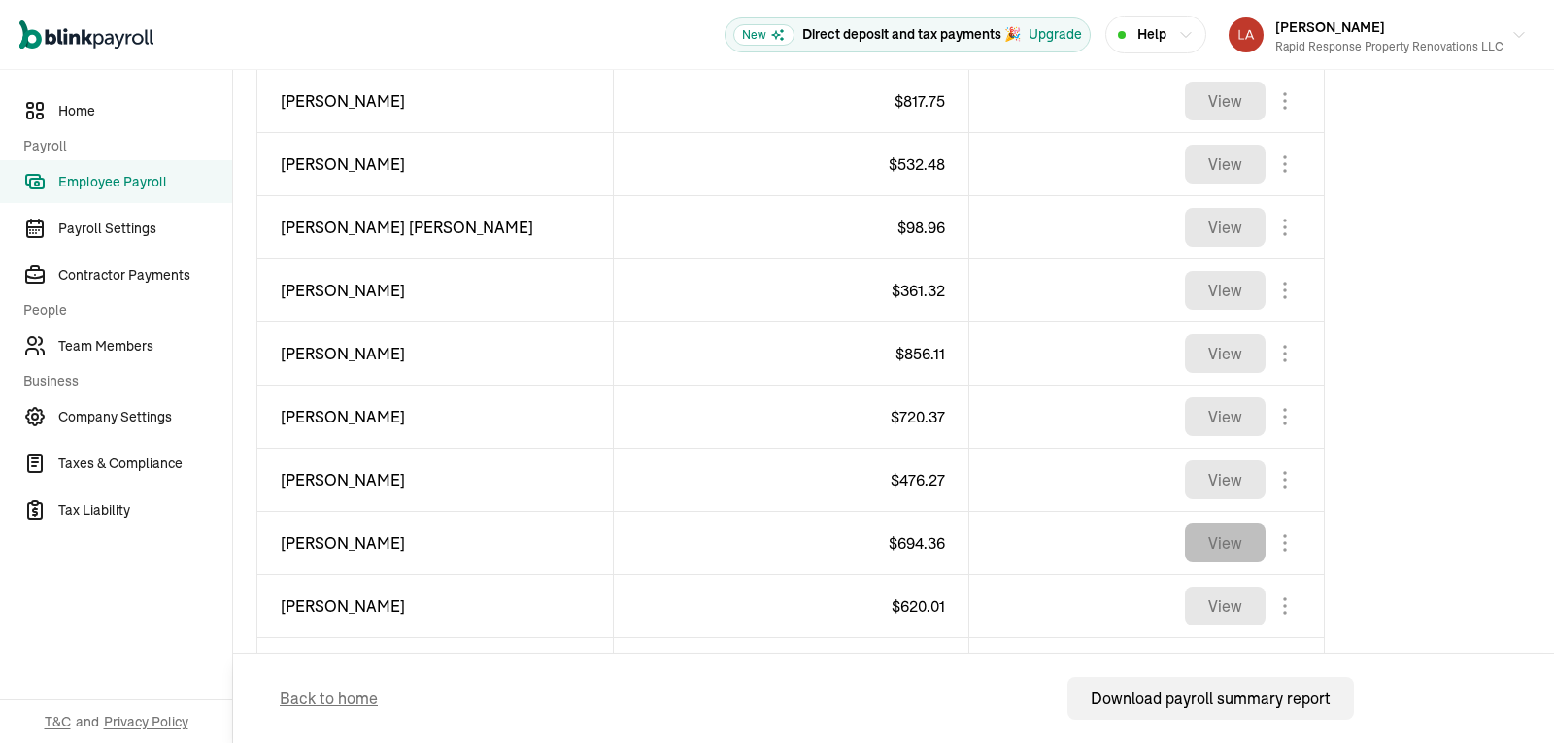
click at [1209, 538] on button "View" at bounding box center [1225, 542] width 81 height 39
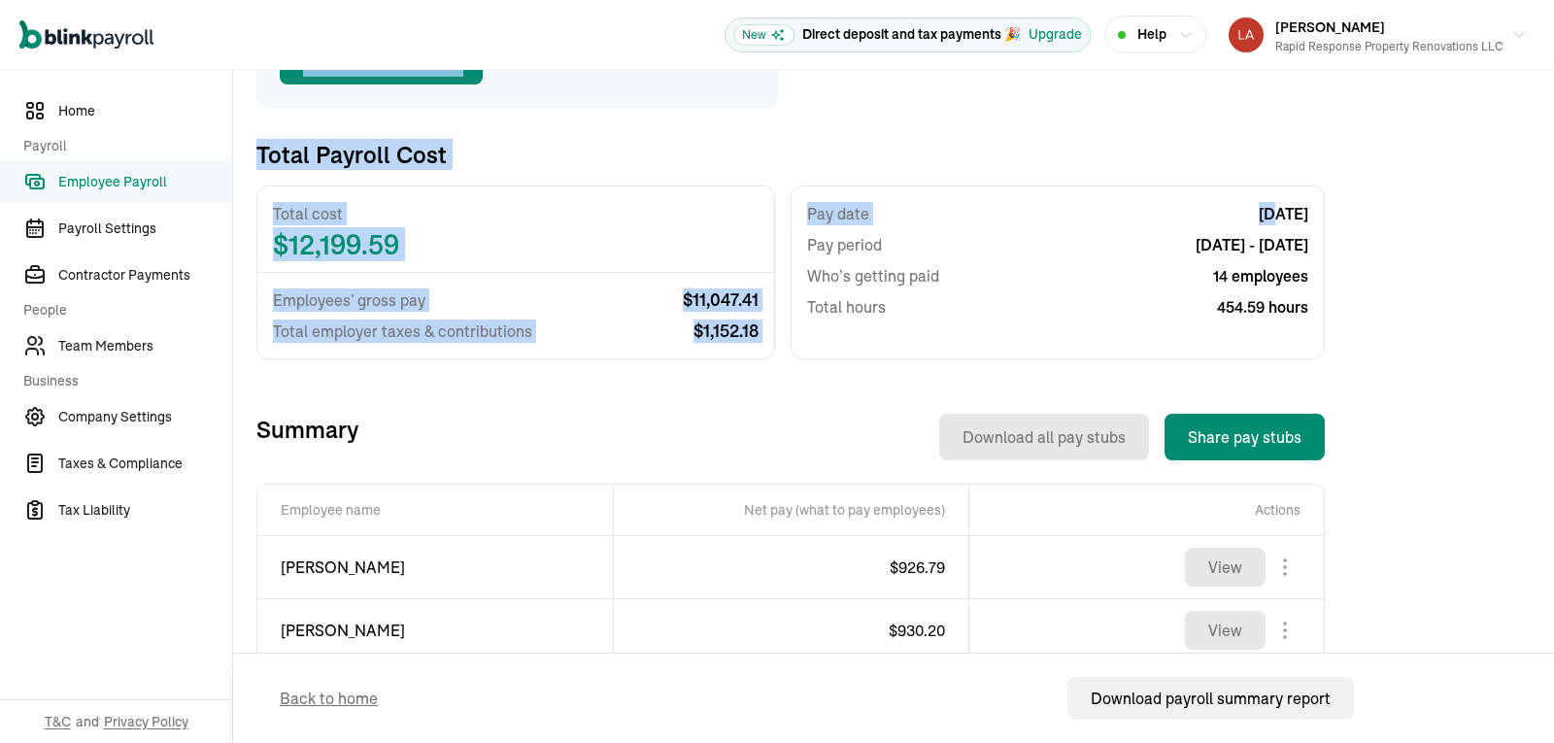
scroll to position [0, 0]
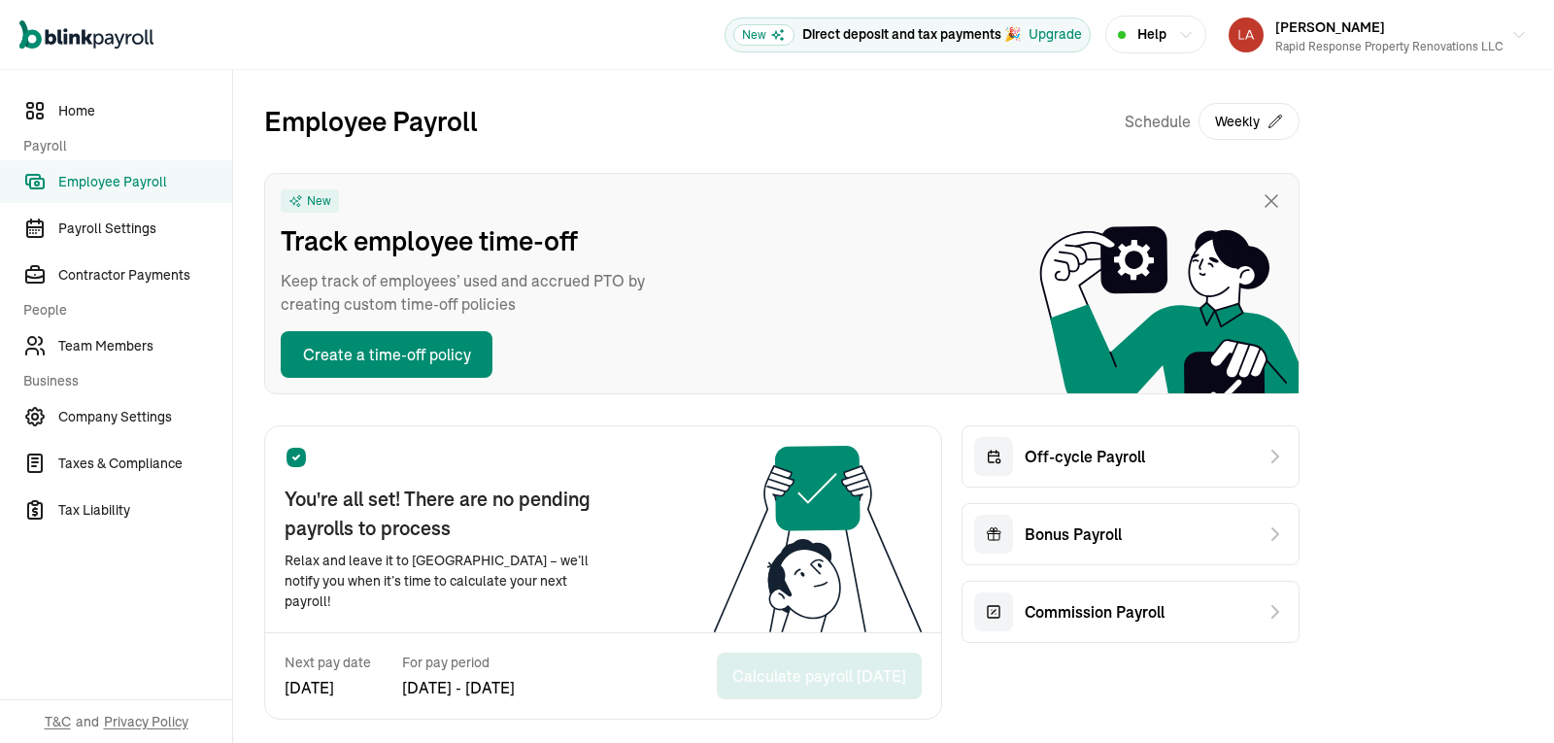
click at [158, 193] on link "Employee Payroll" at bounding box center [116, 181] width 232 height 43
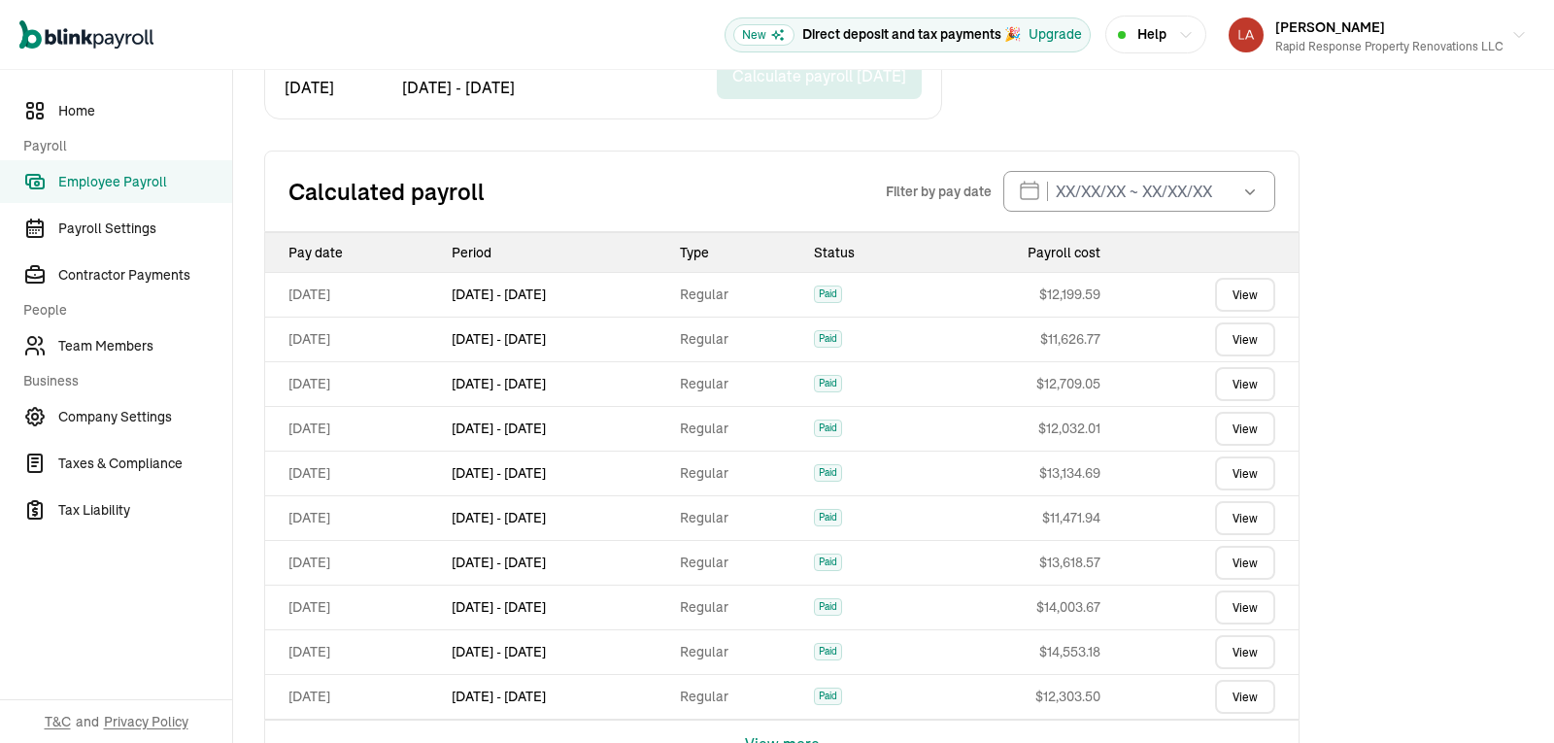
scroll to position [603, 0]
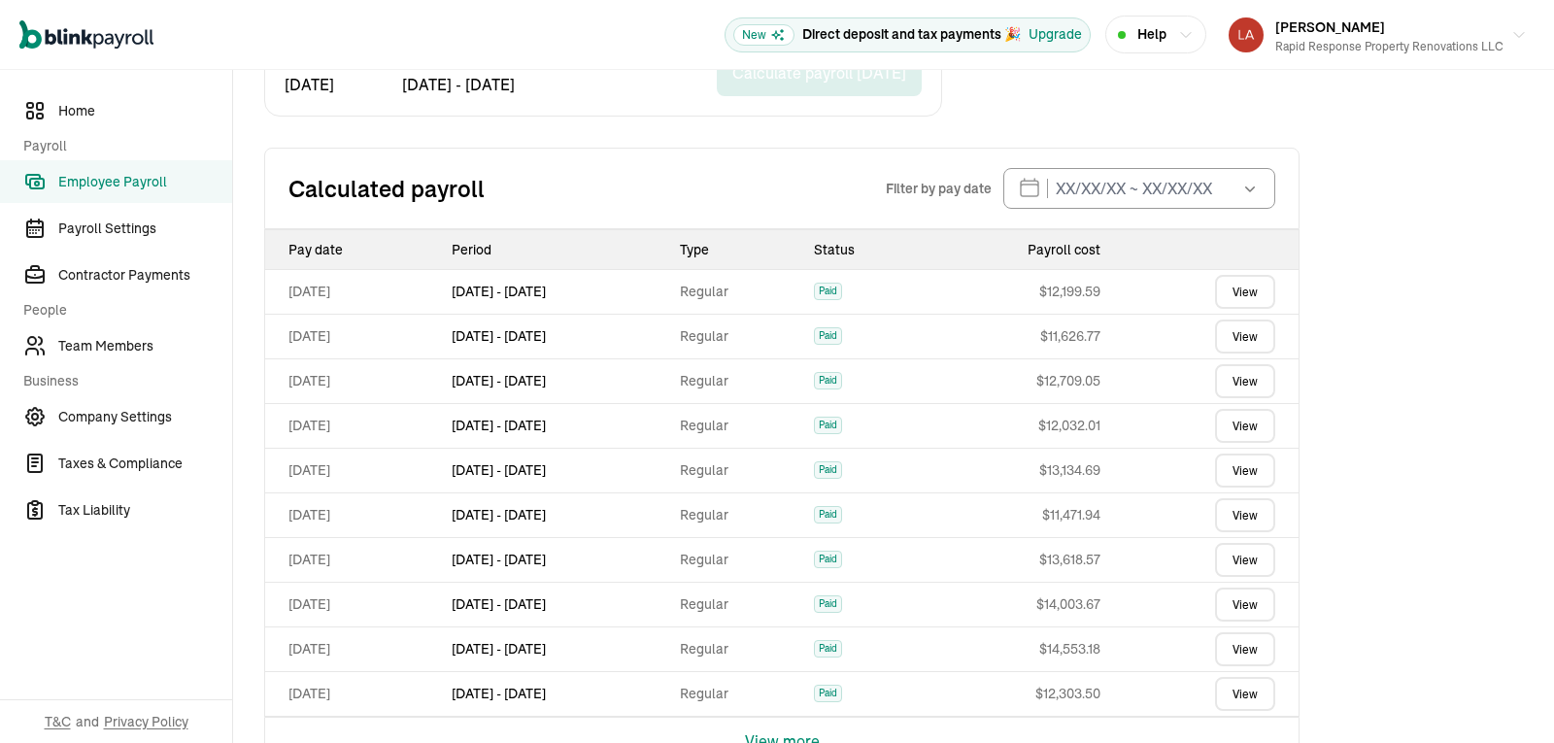
click at [1236, 425] on link "View" at bounding box center [1245, 426] width 60 height 34
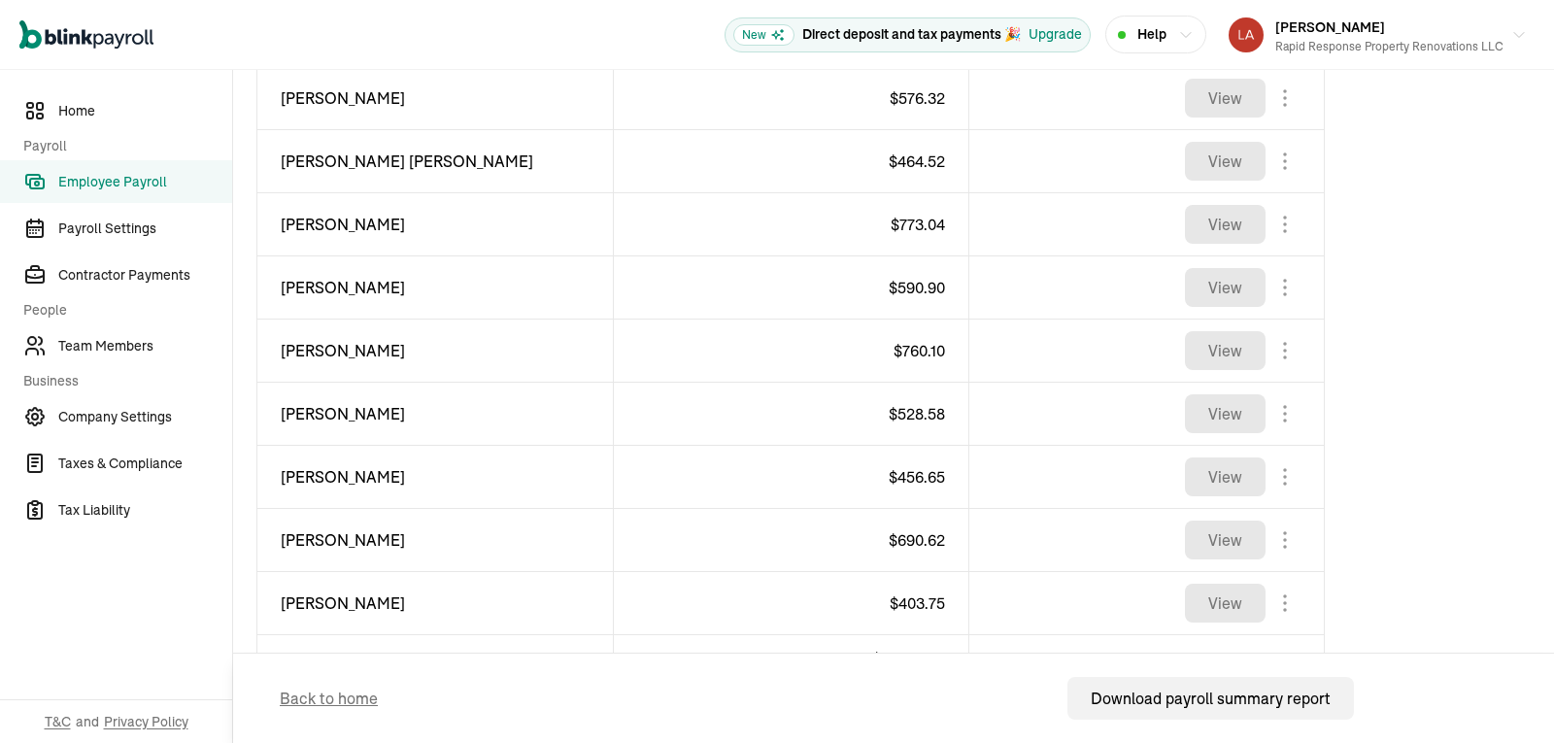
scroll to position [1116, 0]
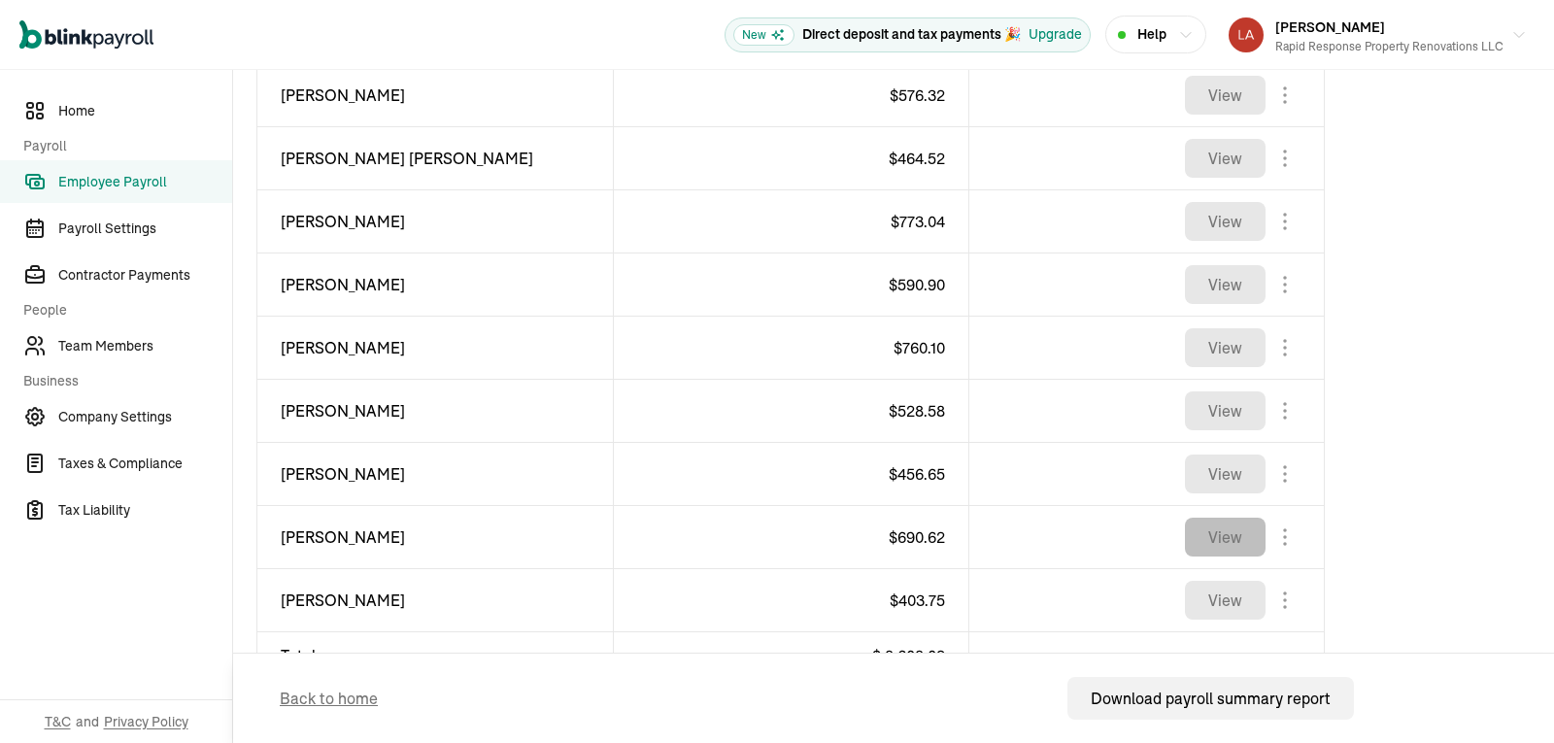
click at [1249, 536] on button "View" at bounding box center [1225, 537] width 81 height 39
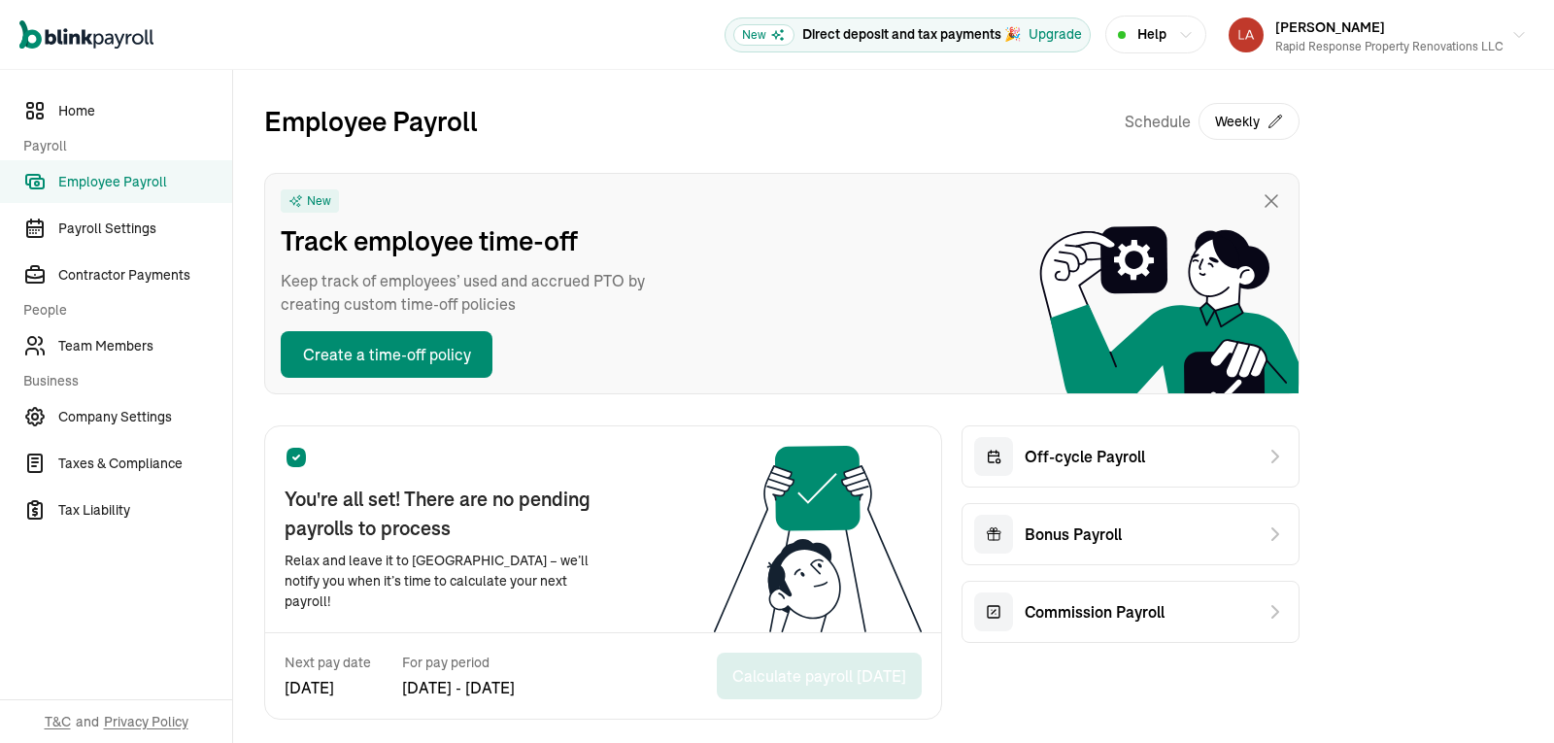
click at [158, 193] on link "Employee Payroll" at bounding box center [116, 181] width 232 height 43
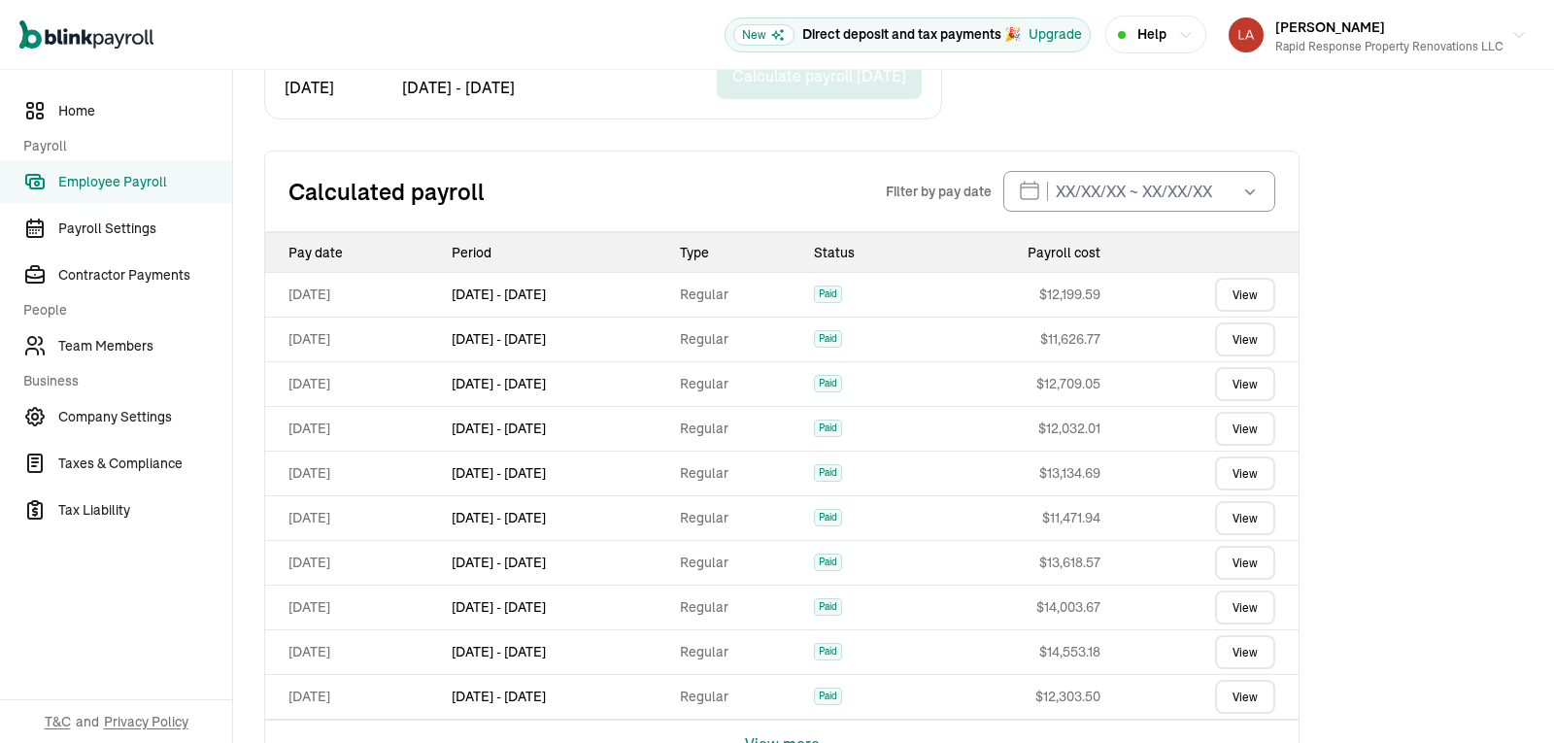
scroll to position [603, 0]
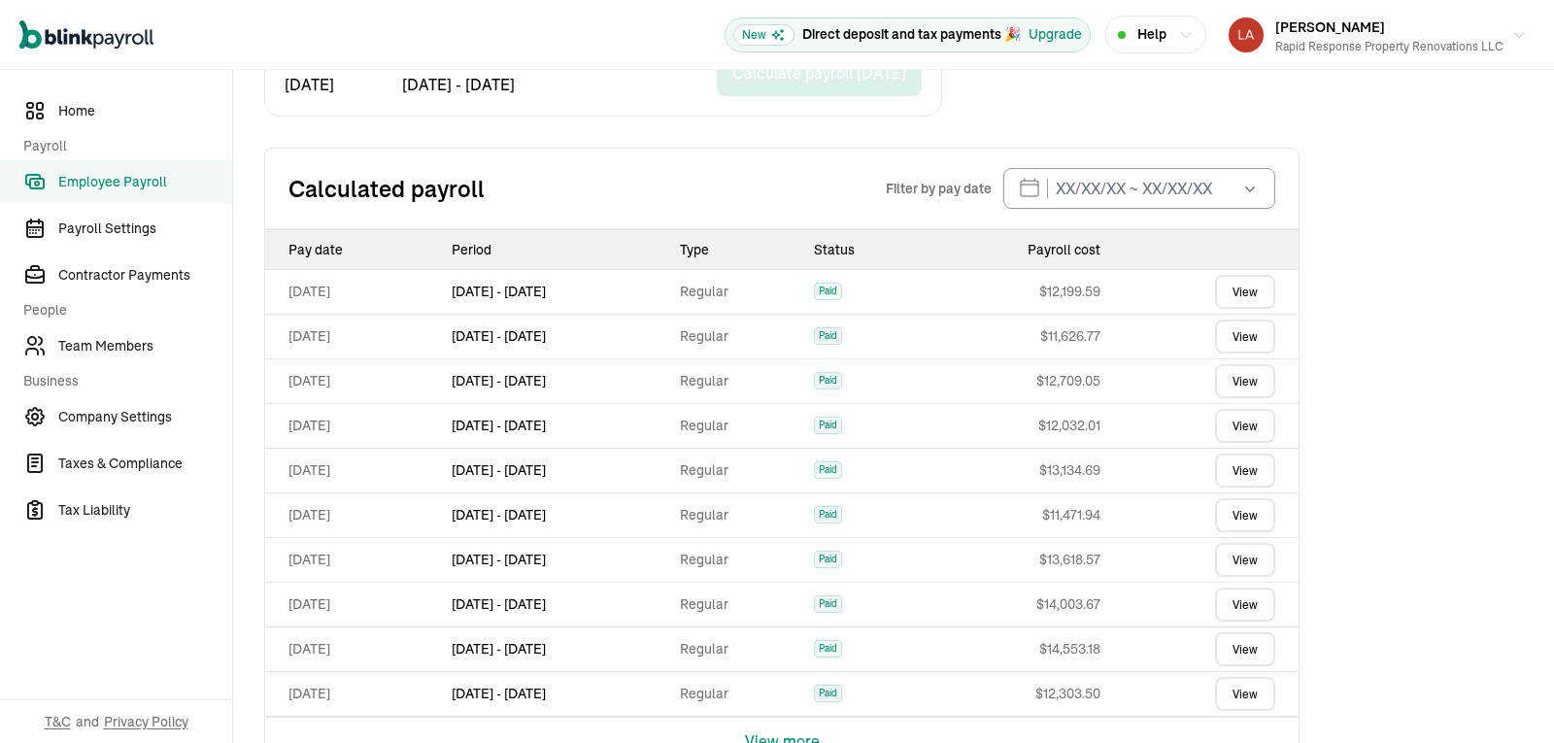
click at [1236, 425] on link "View" at bounding box center [1245, 426] width 60 height 34
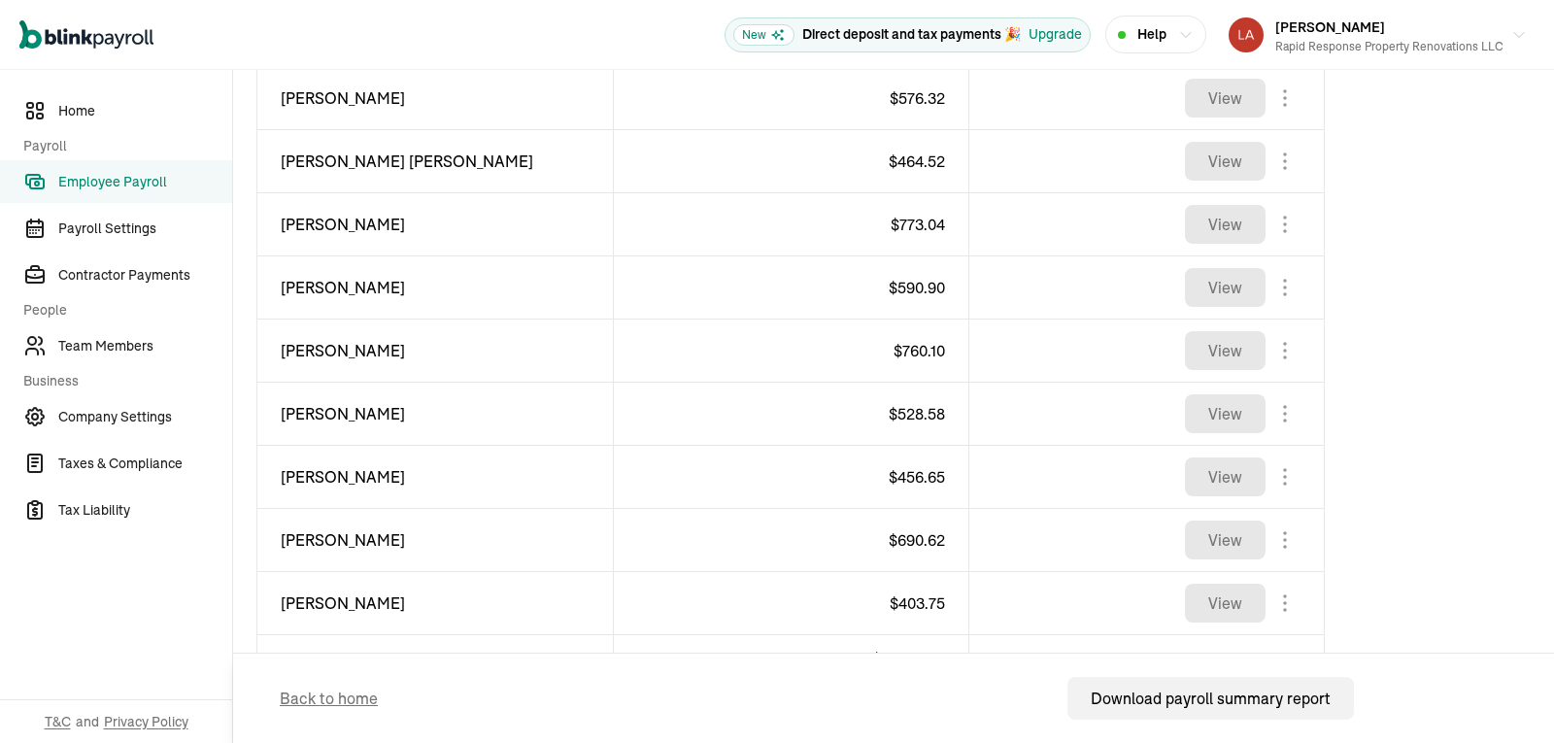
scroll to position [1116, 0]
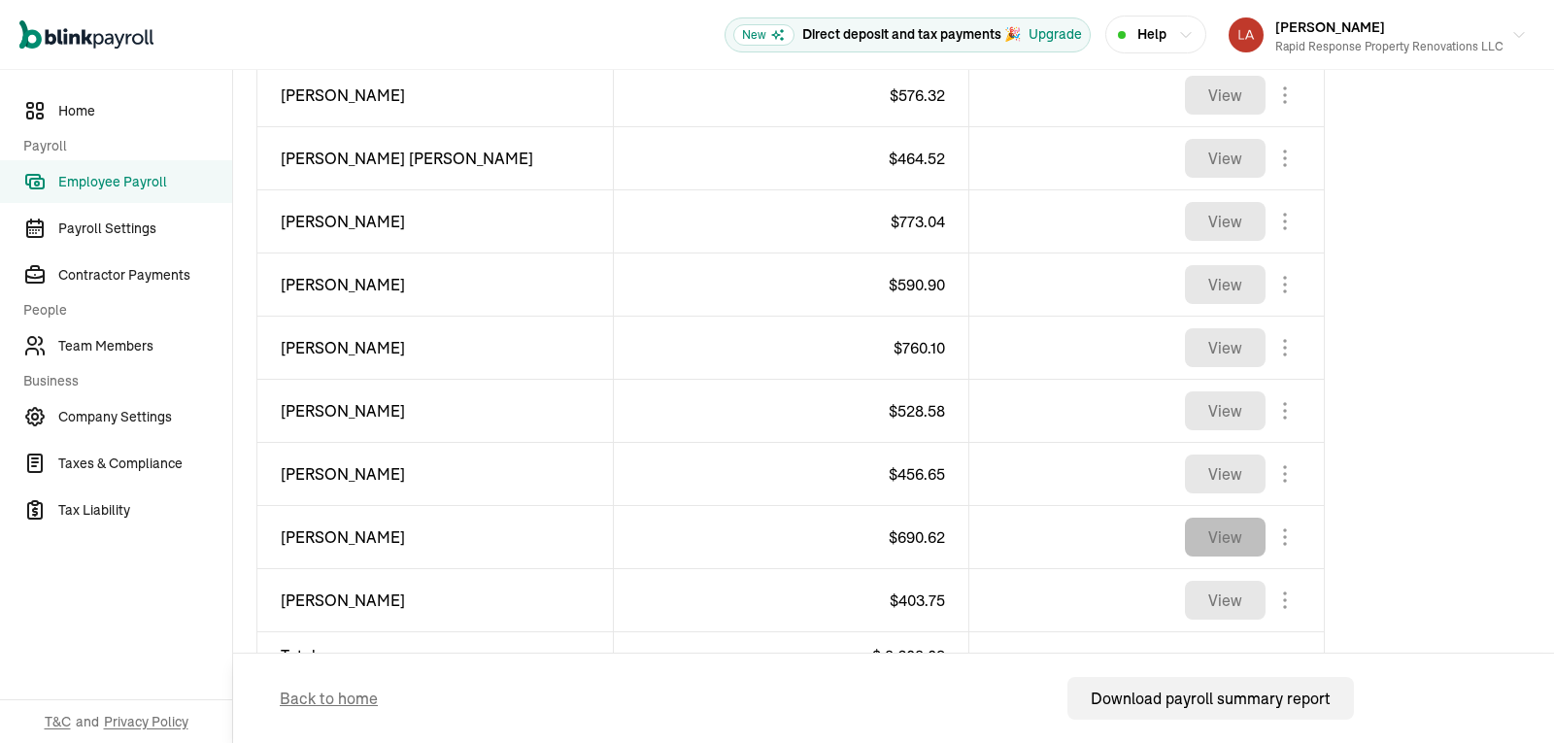
click at [1249, 536] on button "View" at bounding box center [1225, 537] width 81 height 39
